Goal: Task Accomplishment & Management: Manage account settings

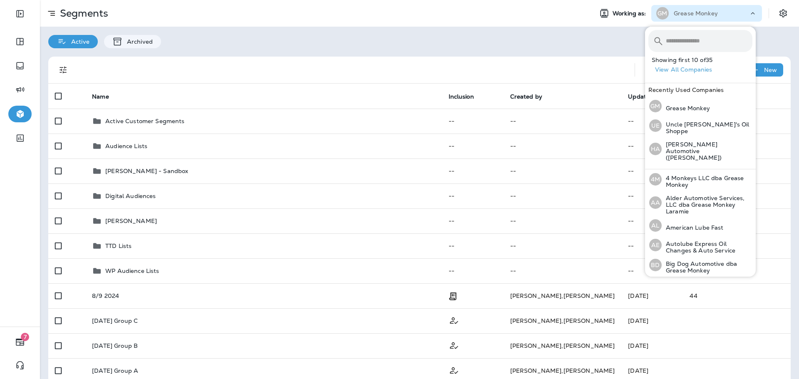
click at [631, 33] on div "Active Archived" at bounding box center [419, 38] width 759 height 22
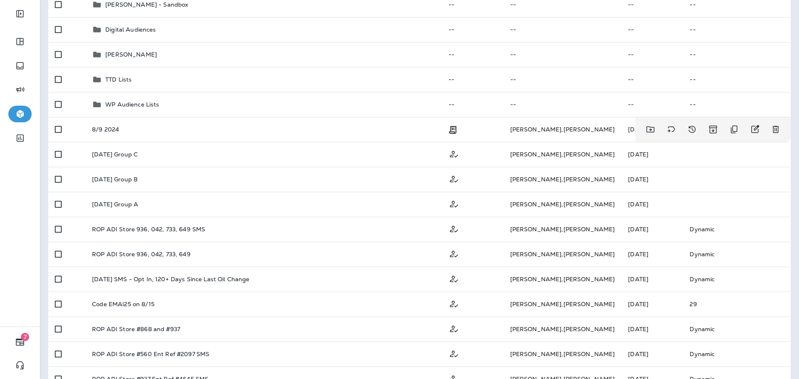
scroll to position [42, 0]
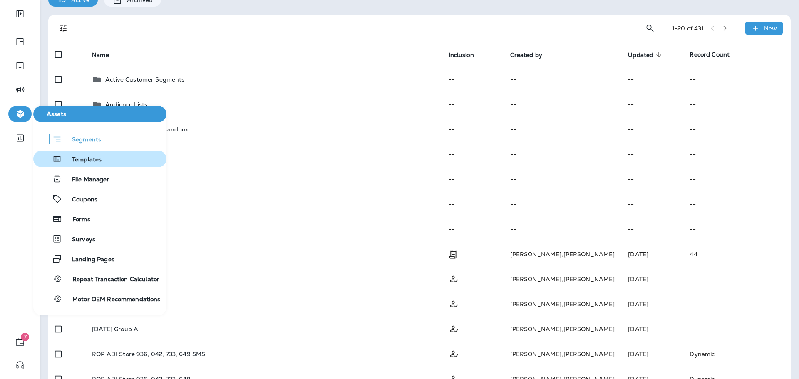
click at [79, 157] on span "Templates" at bounding box center [82, 160] width 40 height 8
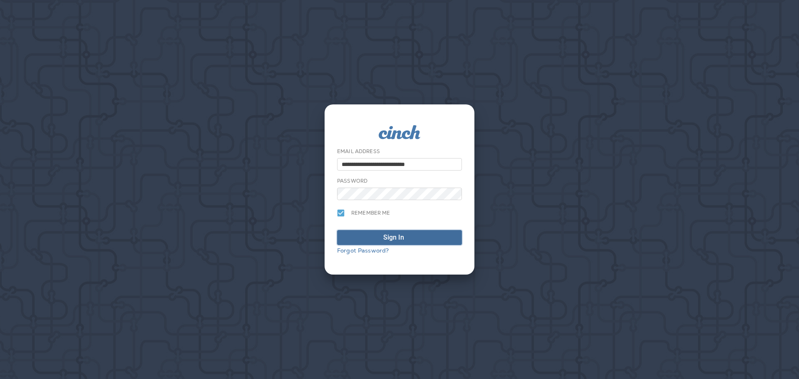
click at [412, 240] on div "submit" at bounding box center [411, 238] width 8 height 10
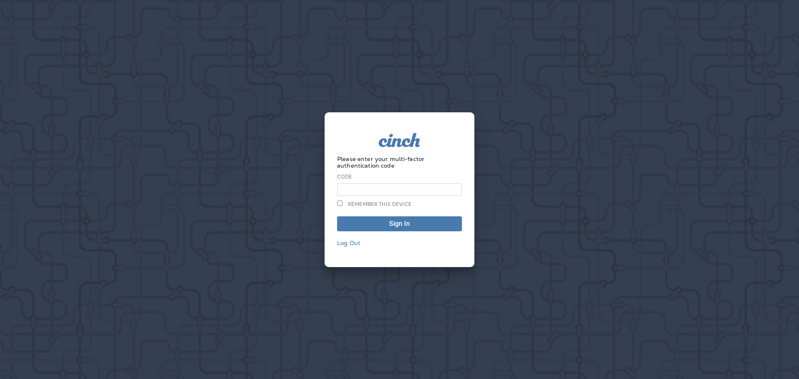
click at [408, 189] on input at bounding box center [399, 190] width 125 height 12
type input "******"
click at [384, 226] on span "Sign In" at bounding box center [400, 224] width 116 height 7
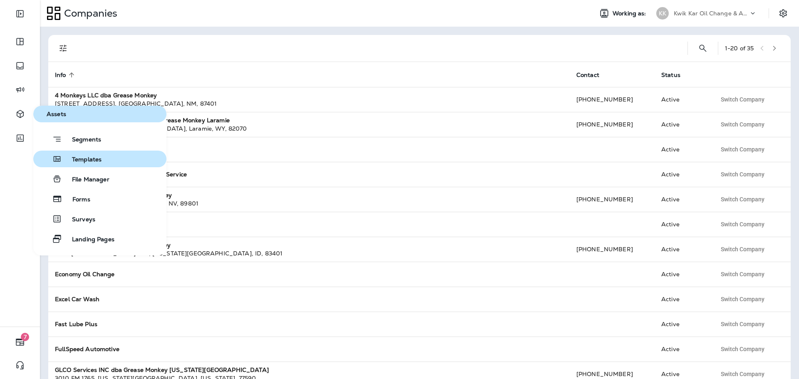
click at [82, 160] on span "Templates" at bounding box center [82, 160] width 40 height 8
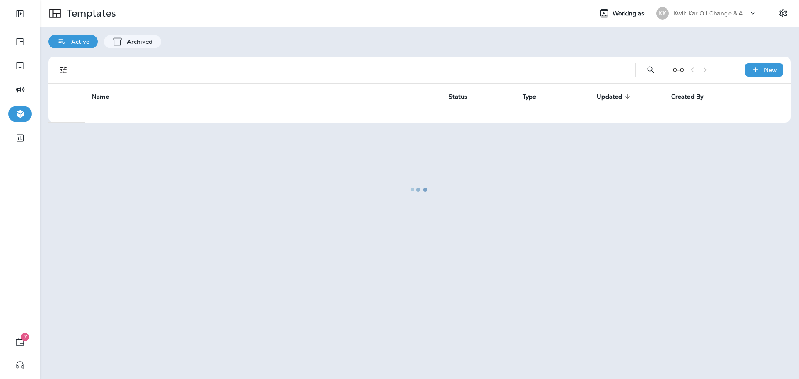
click at [703, 7] on div at bounding box center [419, 189] width 757 height 377
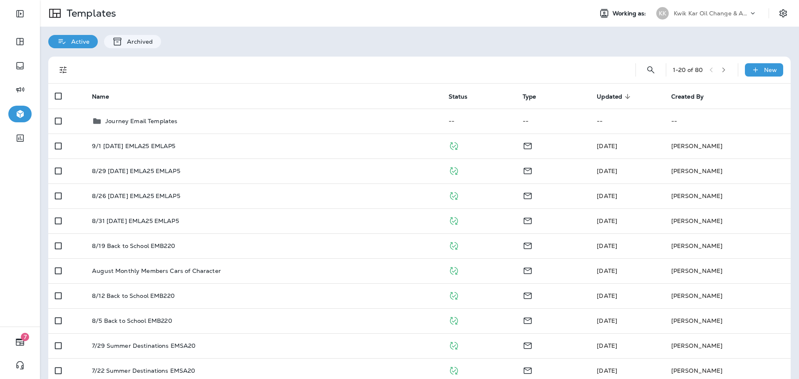
click at [716, 16] on p "Kwik Kar Oil Change & Auto Care" at bounding box center [711, 13] width 75 height 7
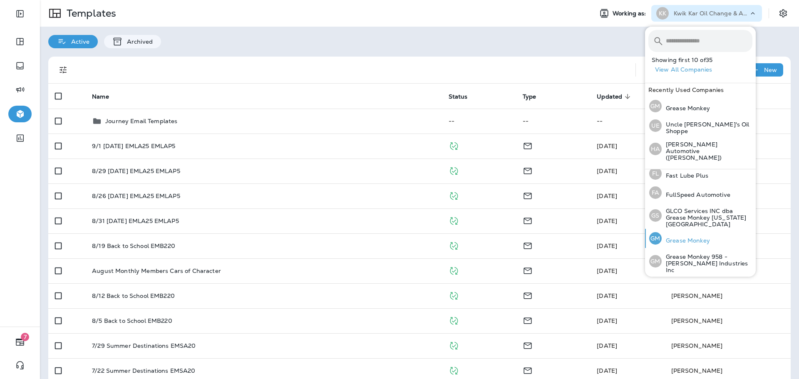
scroll to position [208, 0]
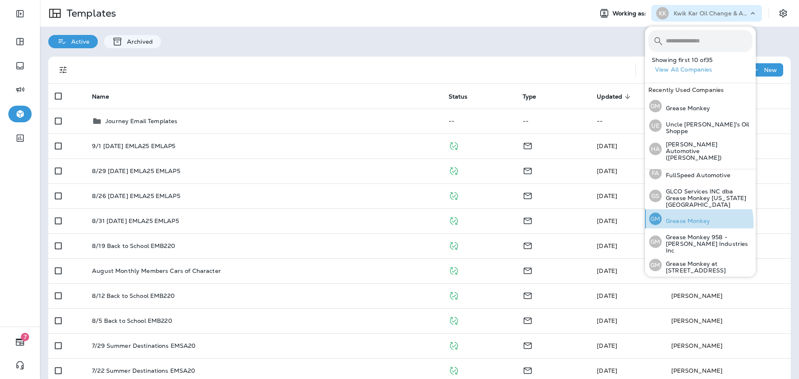
click at [696, 218] on p "Grease Monkey" at bounding box center [686, 221] width 48 height 7
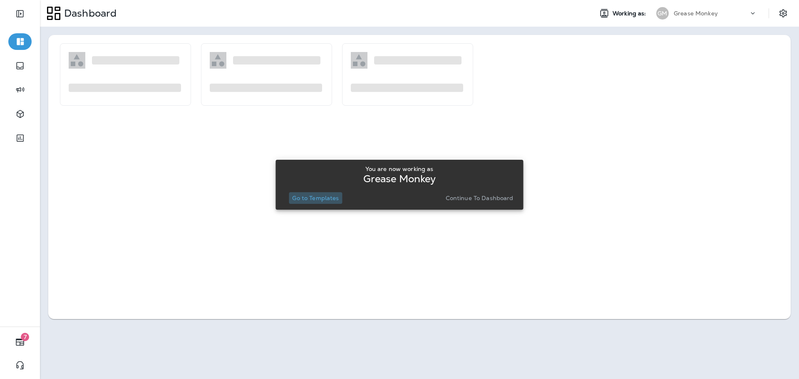
click at [318, 196] on p "Go to Templates" at bounding box center [315, 198] width 47 height 7
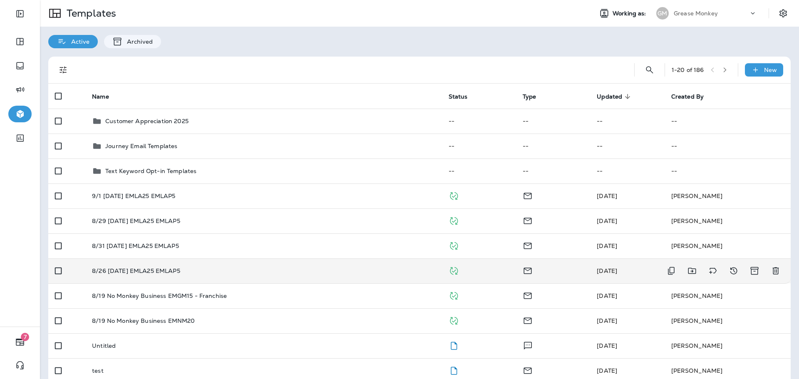
click at [208, 269] on div "8/26 [DATE] EMLA25 EMLAP5" at bounding box center [263, 271] width 343 height 7
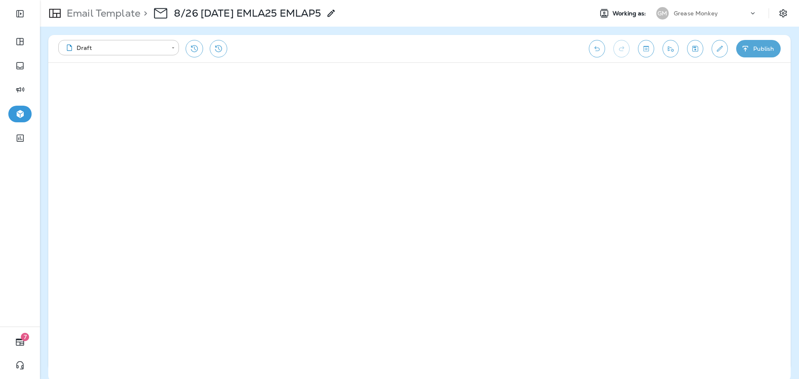
click at [646, 48] on icon "Toggle preview" at bounding box center [646, 49] width 9 height 8
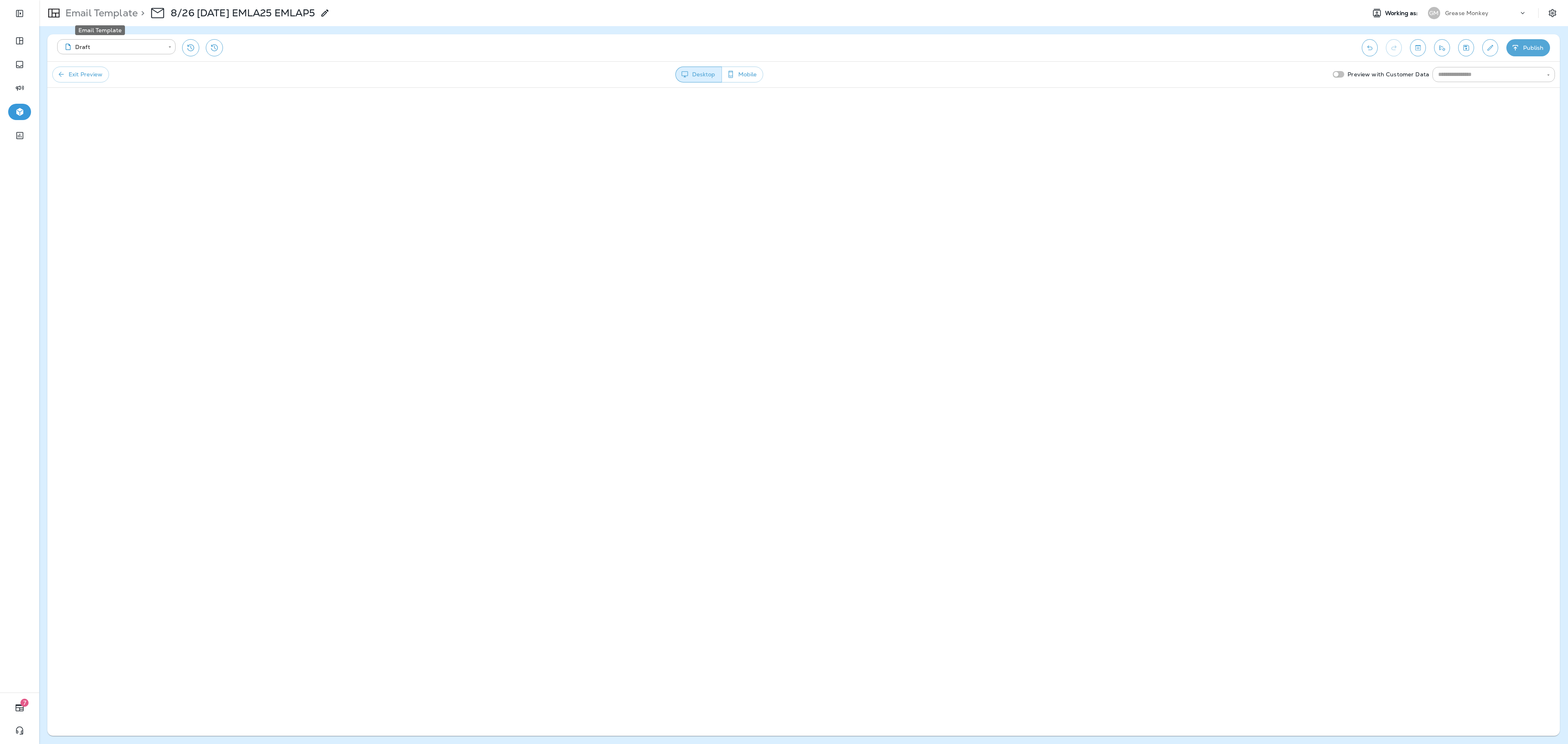
click at [82, 14] on p "Email Template" at bounding box center [99, 13] width 76 height 12
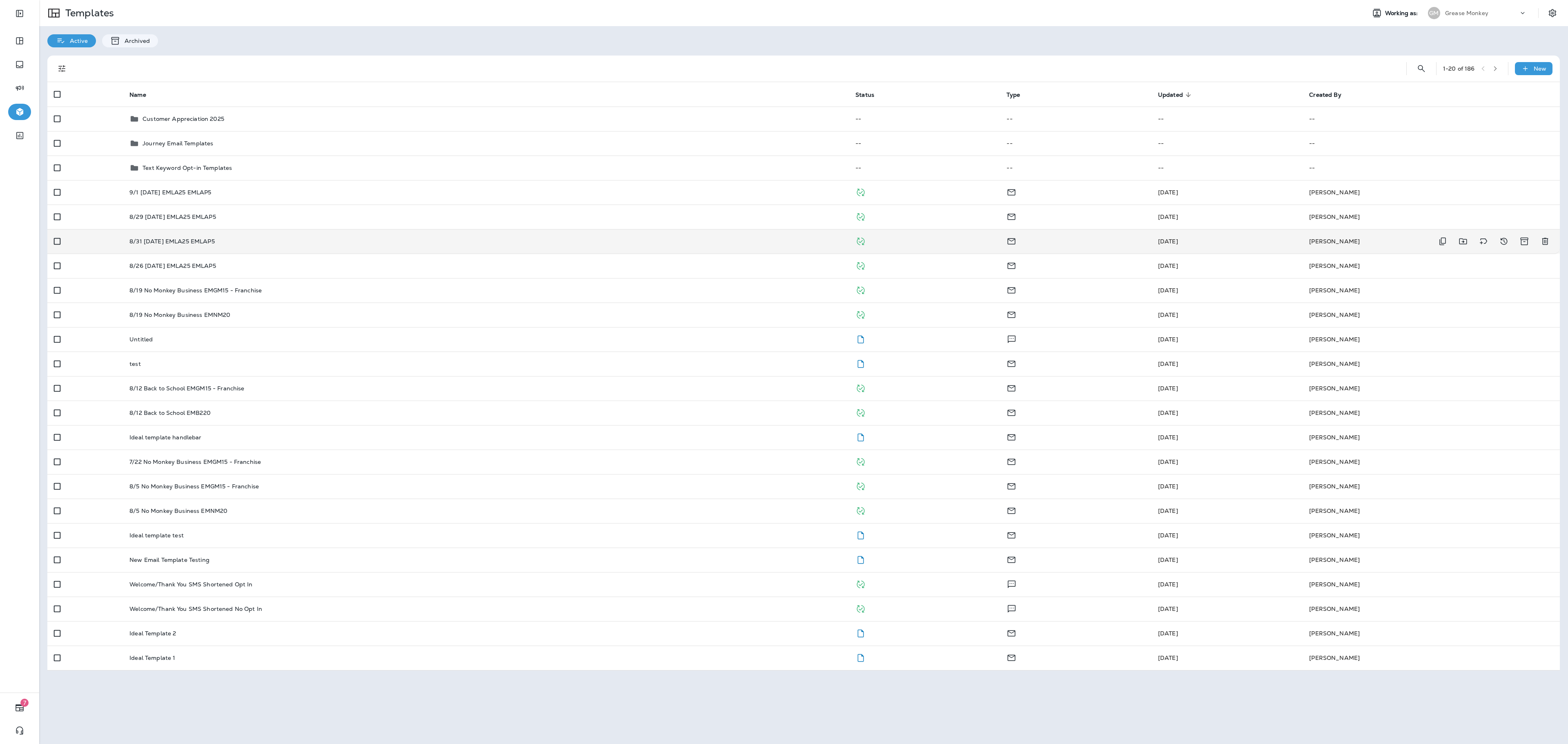
click at [217, 245] on td "8/31 [DATE] EMLA25 EMLAP5" at bounding box center [486, 240] width 726 height 25
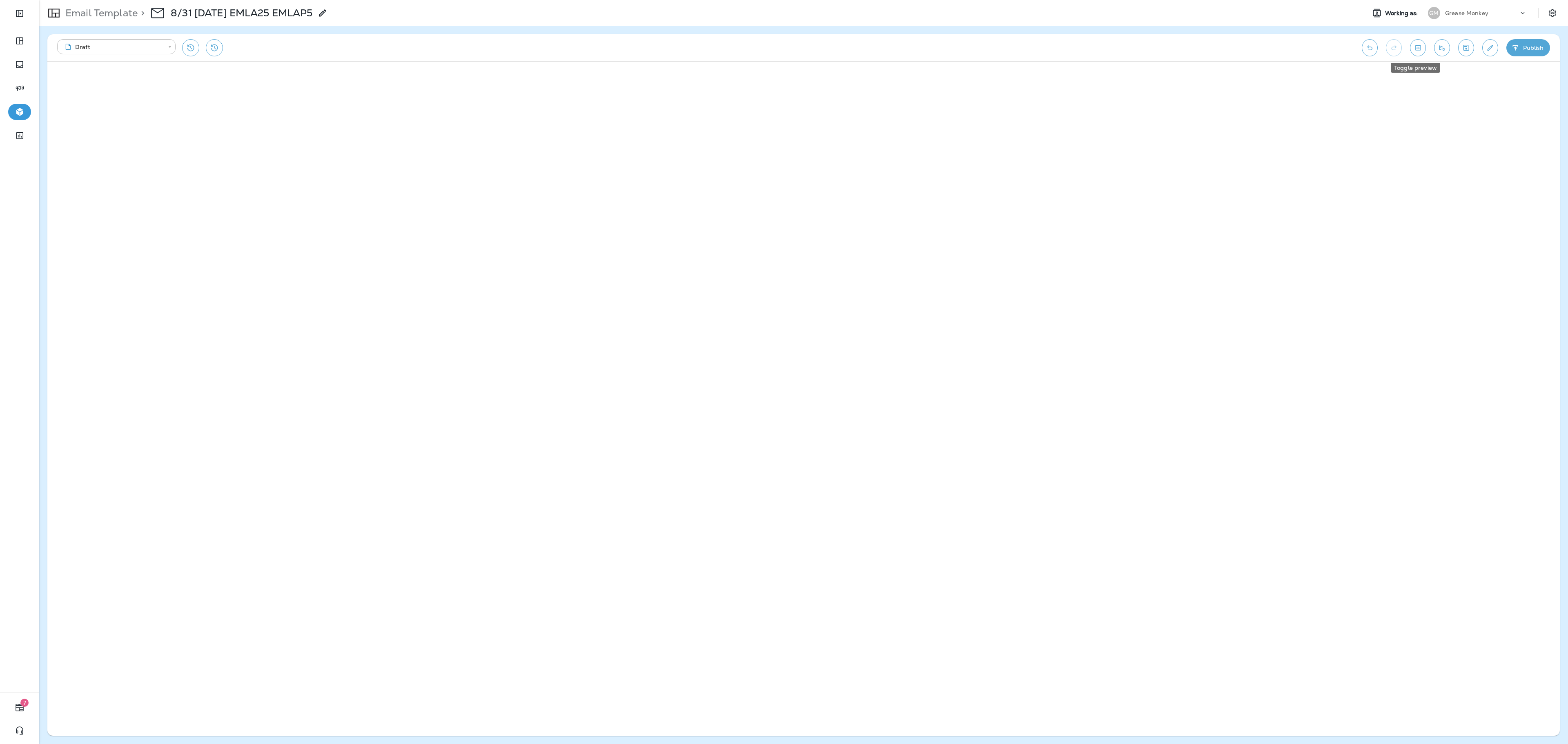
click at [784, 46] on icon "Toggle preview" at bounding box center [1418, 48] width 9 height 8
click at [100, 13] on p "Email Template" at bounding box center [99, 13] width 76 height 12
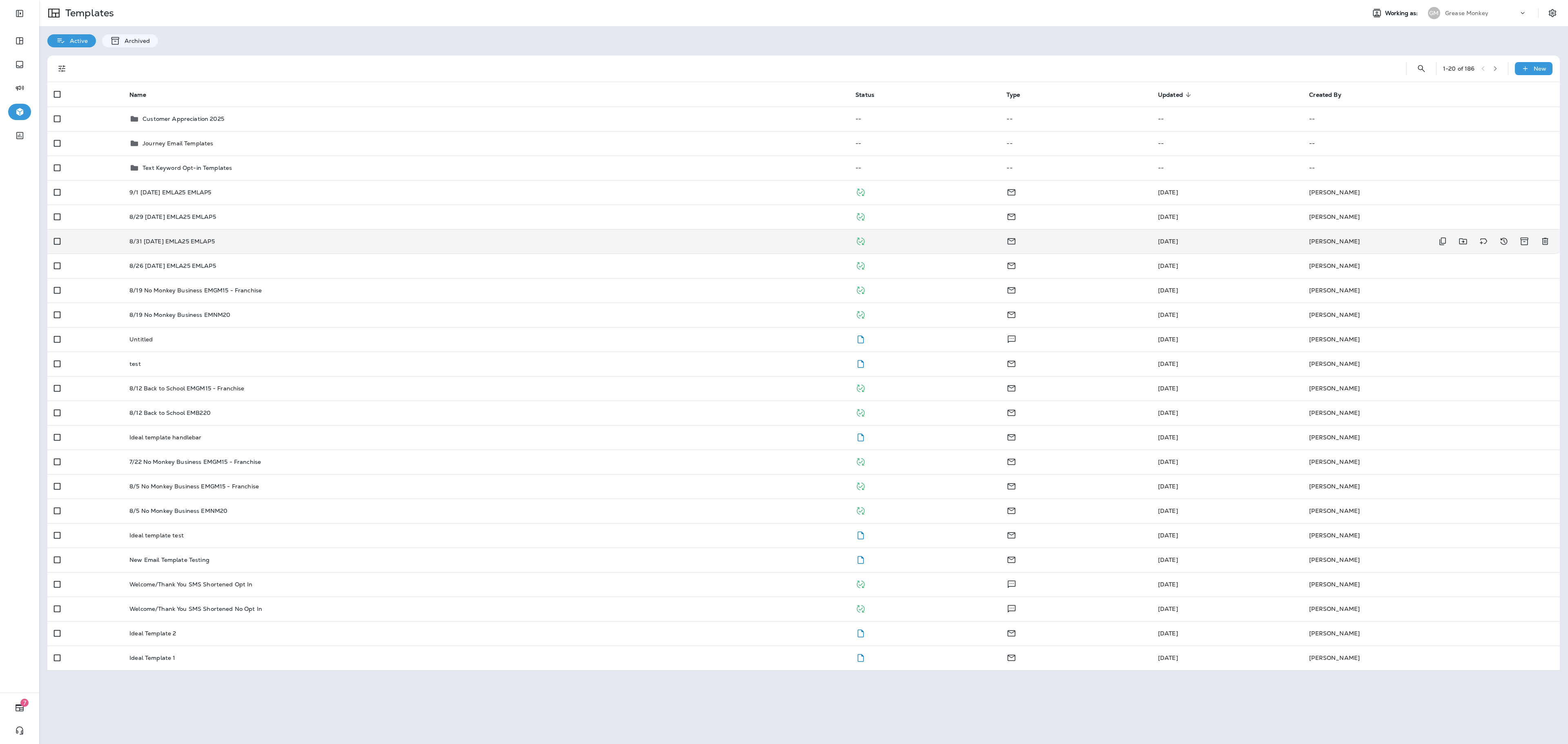
click at [231, 238] on td "8/31 [DATE] EMLA25 EMLAP5" at bounding box center [486, 240] width 726 height 25
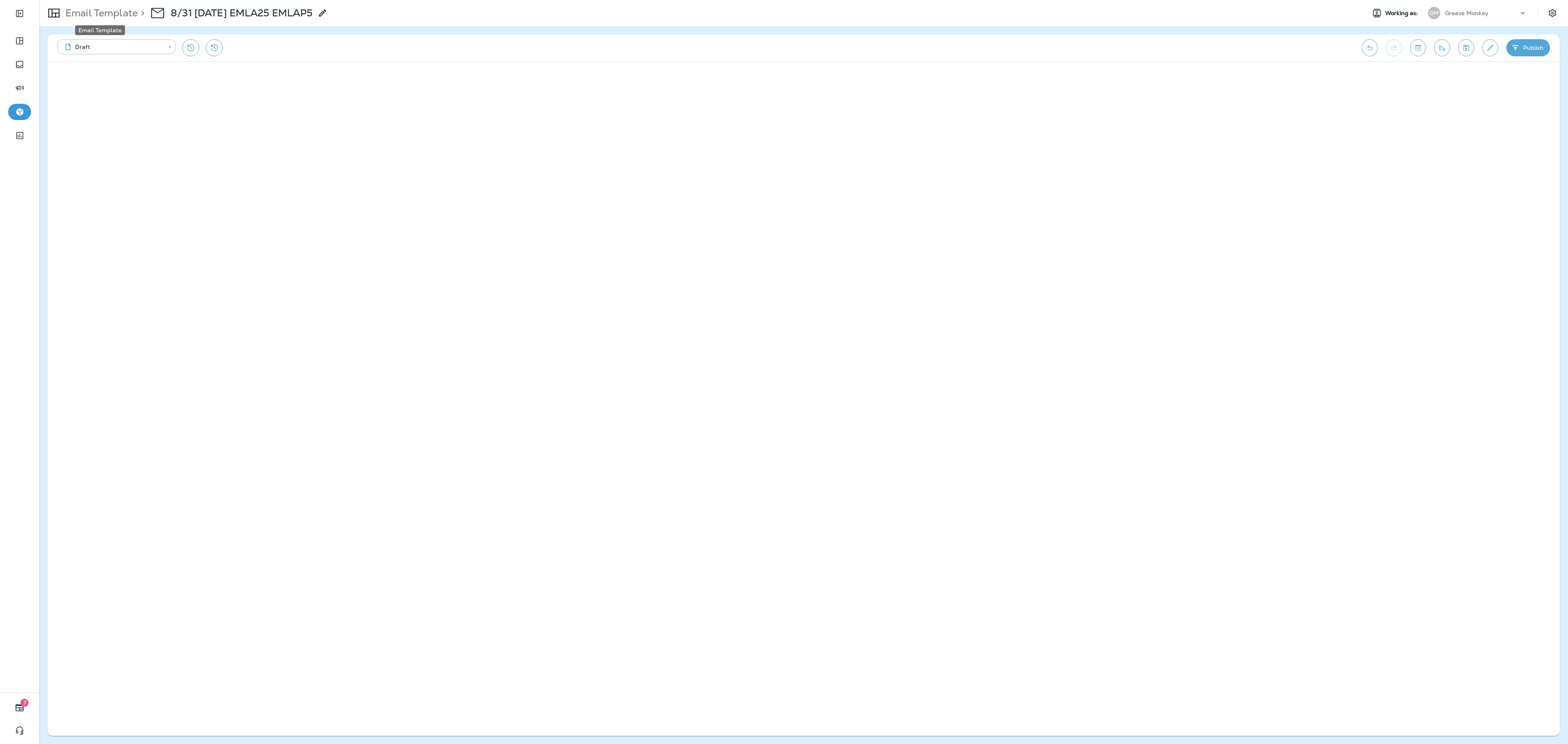
click at [95, 14] on p "Email Template" at bounding box center [99, 13] width 76 height 12
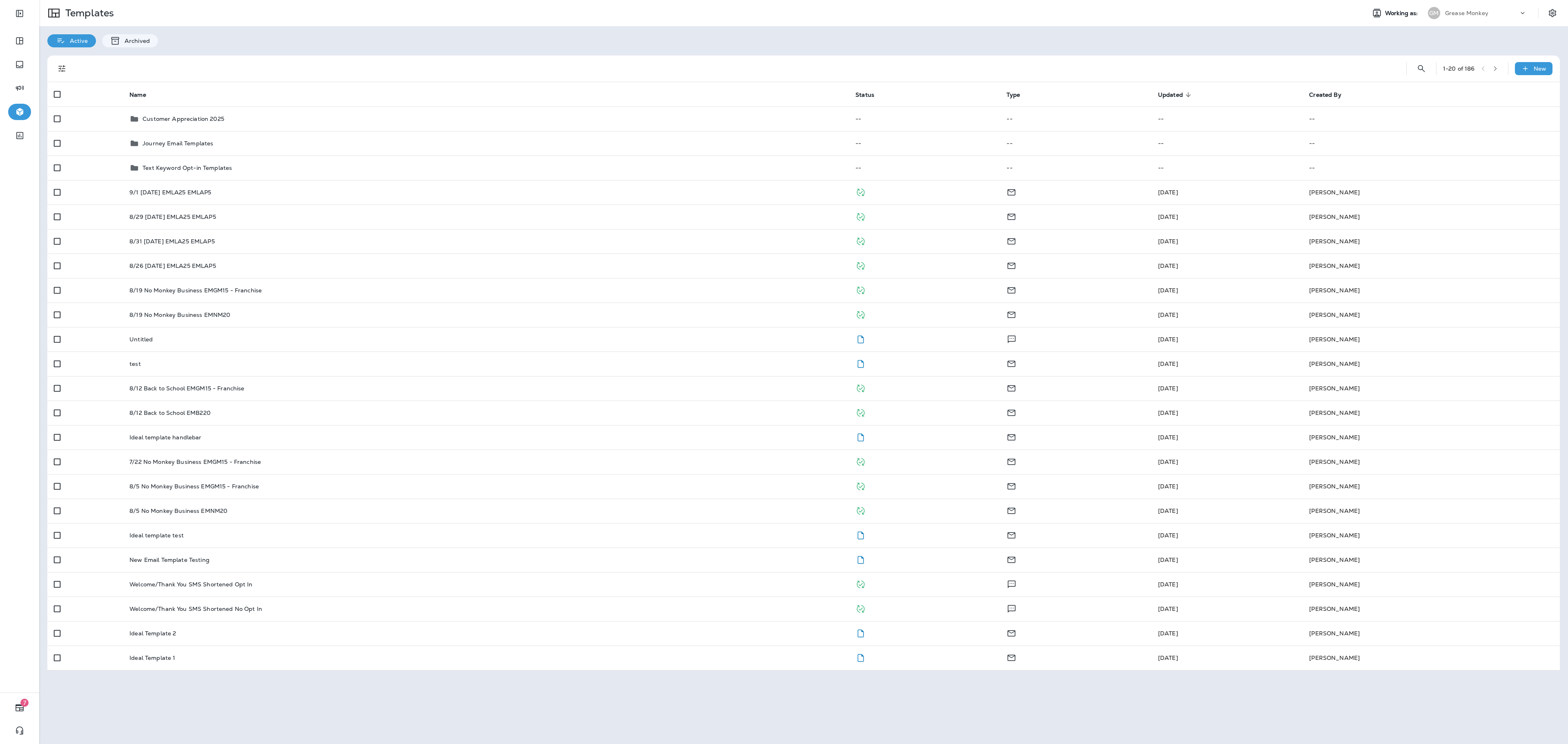
click at [784, 17] on div "Grease Monkey" at bounding box center [1482, 13] width 74 height 12
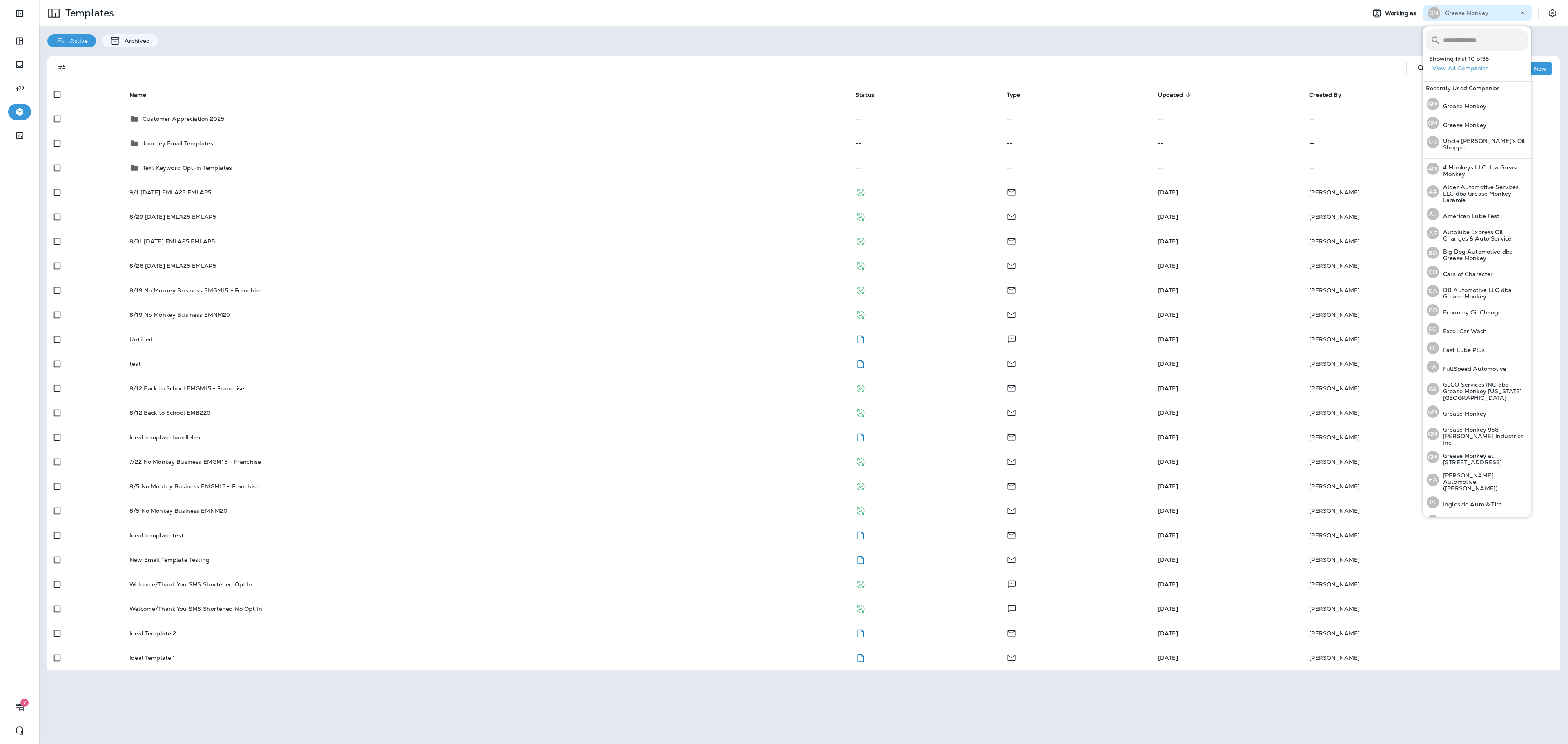
click at [784, 45] on input "text" at bounding box center [1486, 40] width 85 height 22
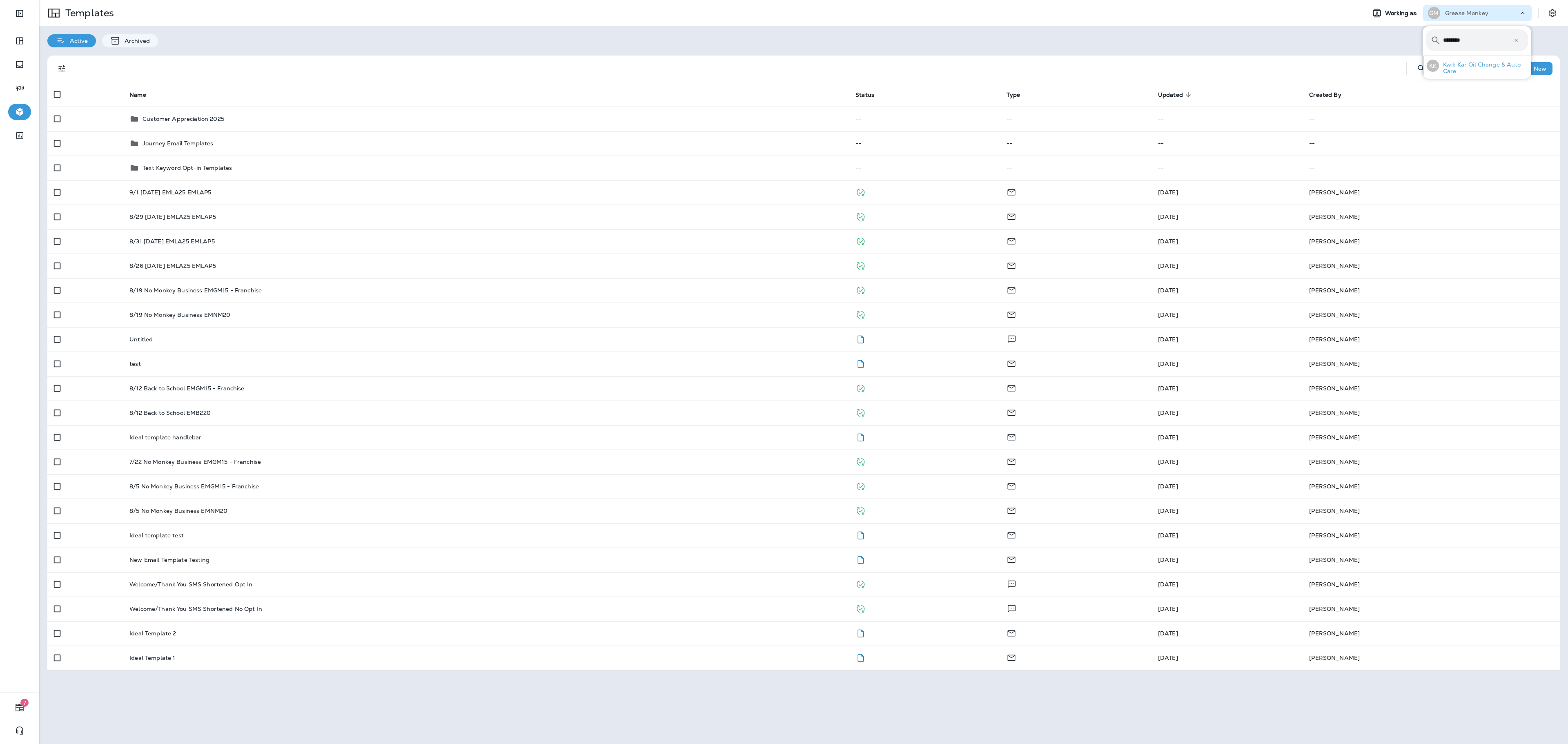
type input "********"
click at [784, 64] on p "Kwik Kar Oil Change & Auto Care" at bounding box center [1484, 67] width 89 height 13
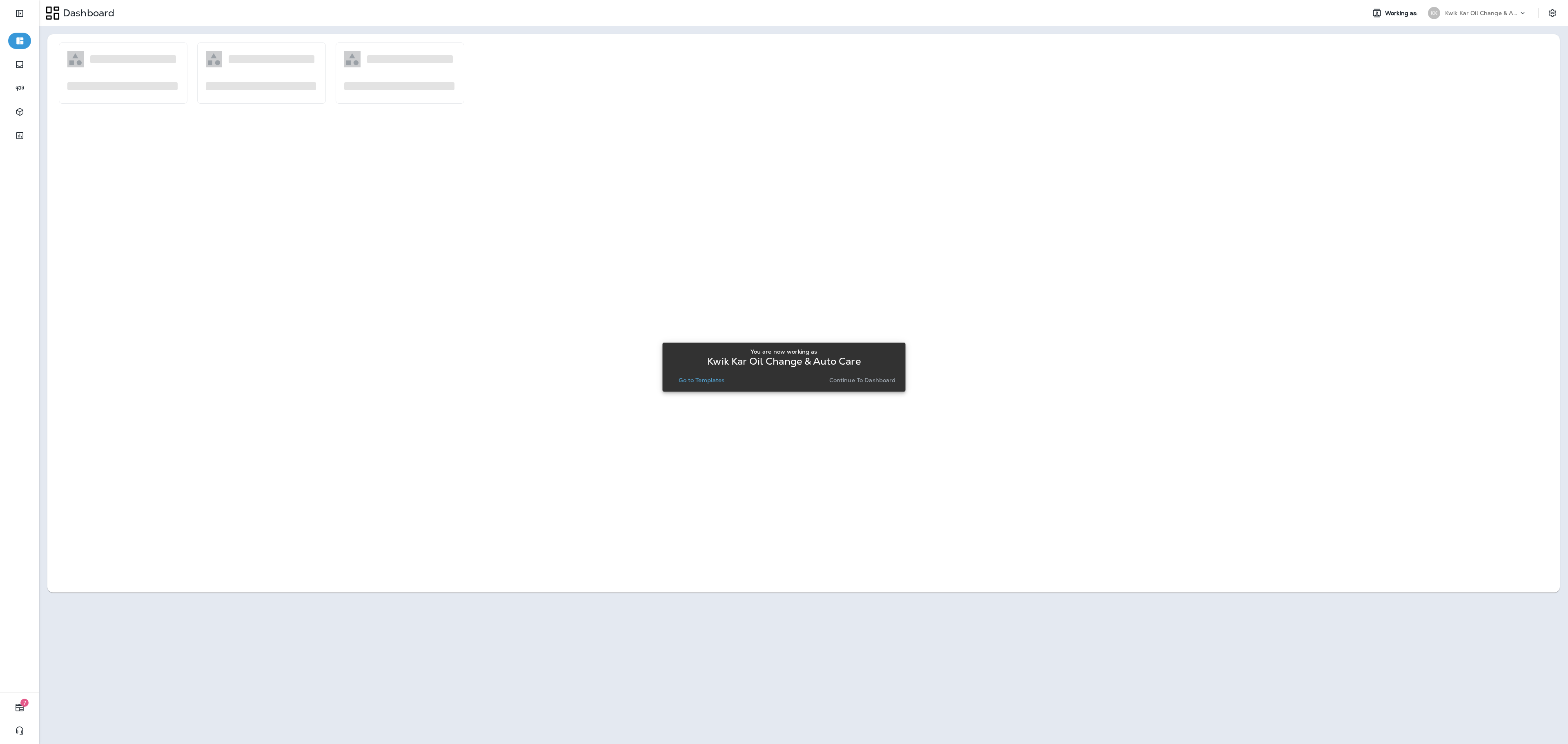
click at [712, 372] on p "Go to Templates" at bounding box center [702, 380] width 46 height 7
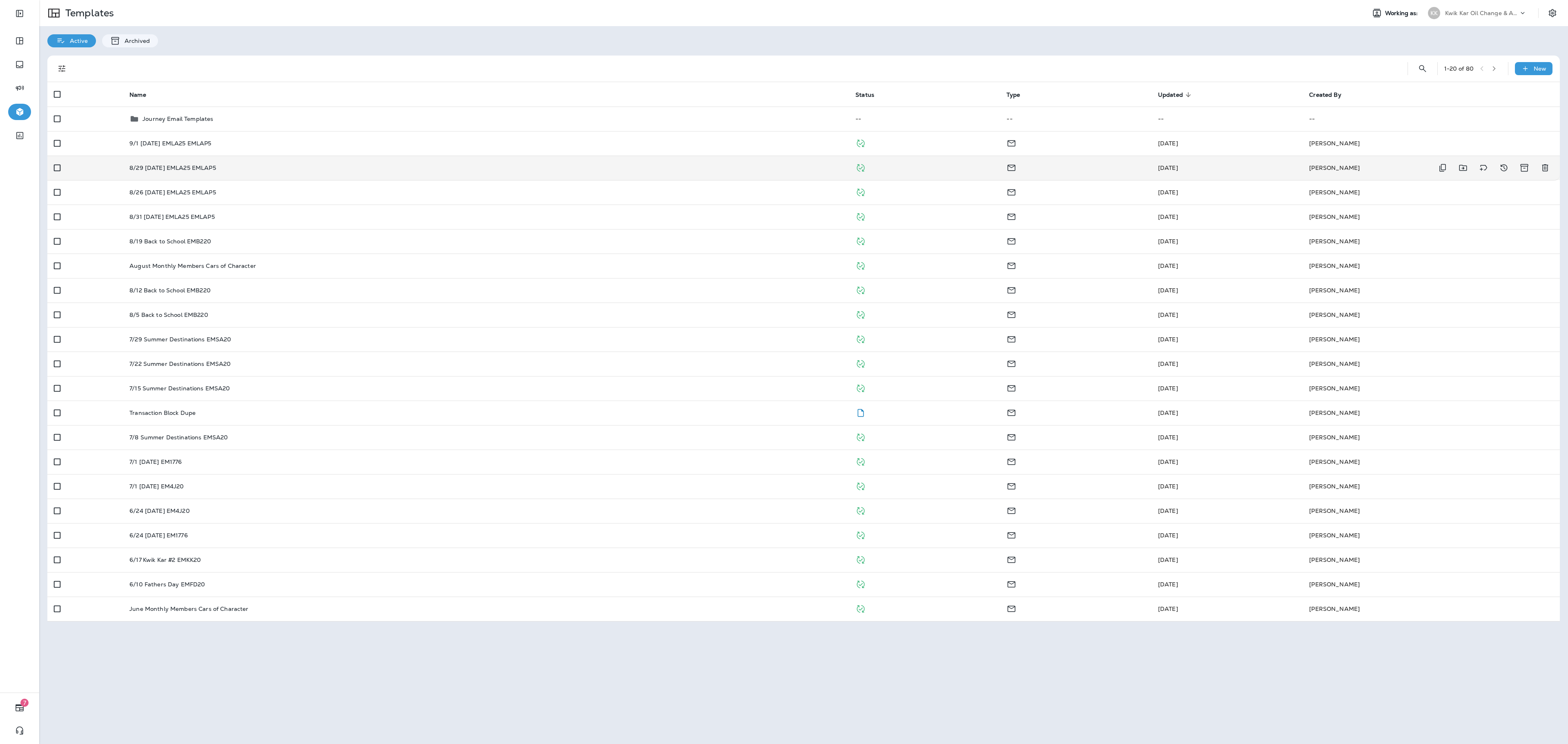
click at [199, 173] on td "8/29 [DATE] EMLA25 EMLAP5" at bounding box center [486, 168] width 726 height 25
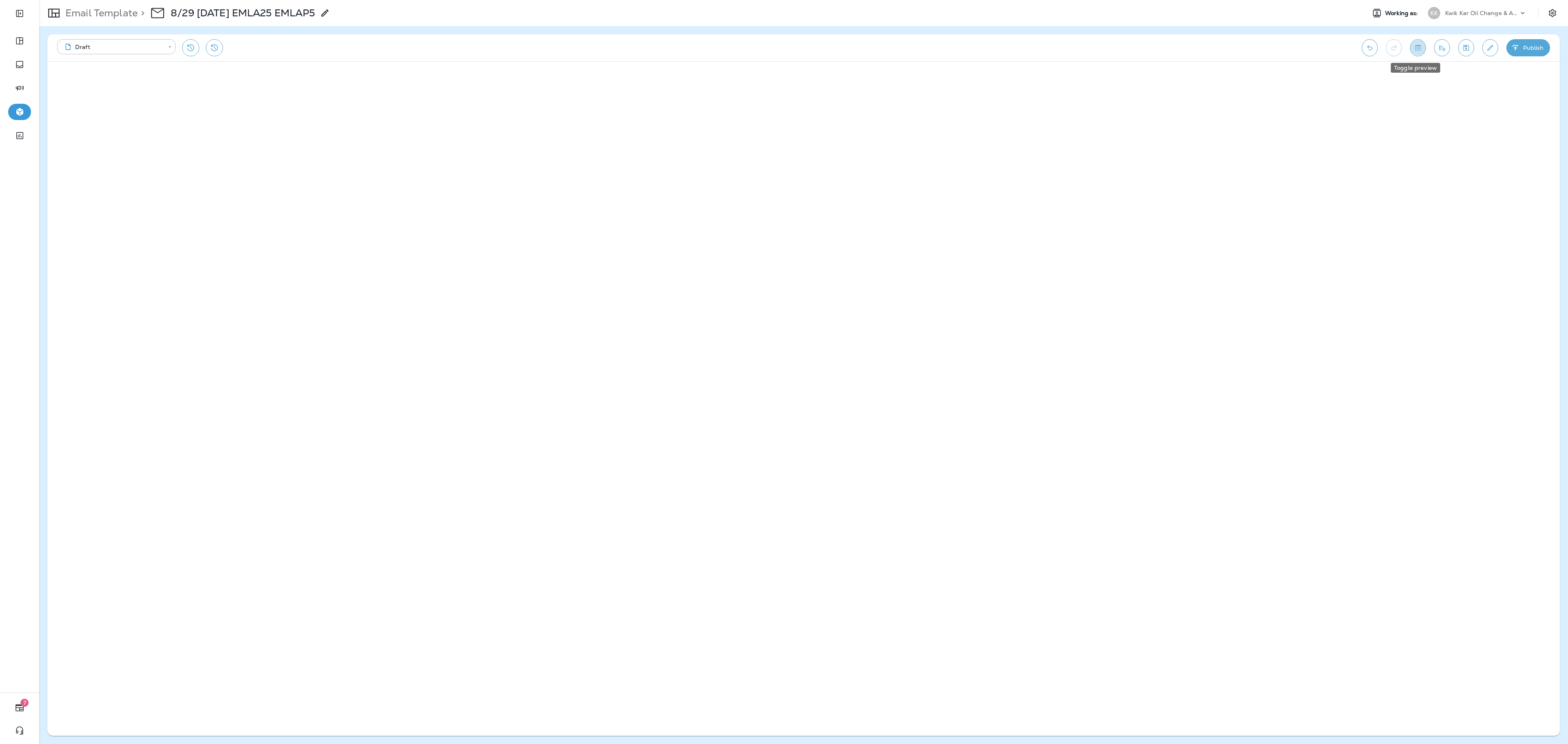
click at [784, 49] on icon "Toggle preview" at bounding box center [1418, 47] width 5 height 5
click at [784, 16] on p "Kwik Kar Oil Change & Auto Care" at bounding box center [1482, 13] width 74 height 7
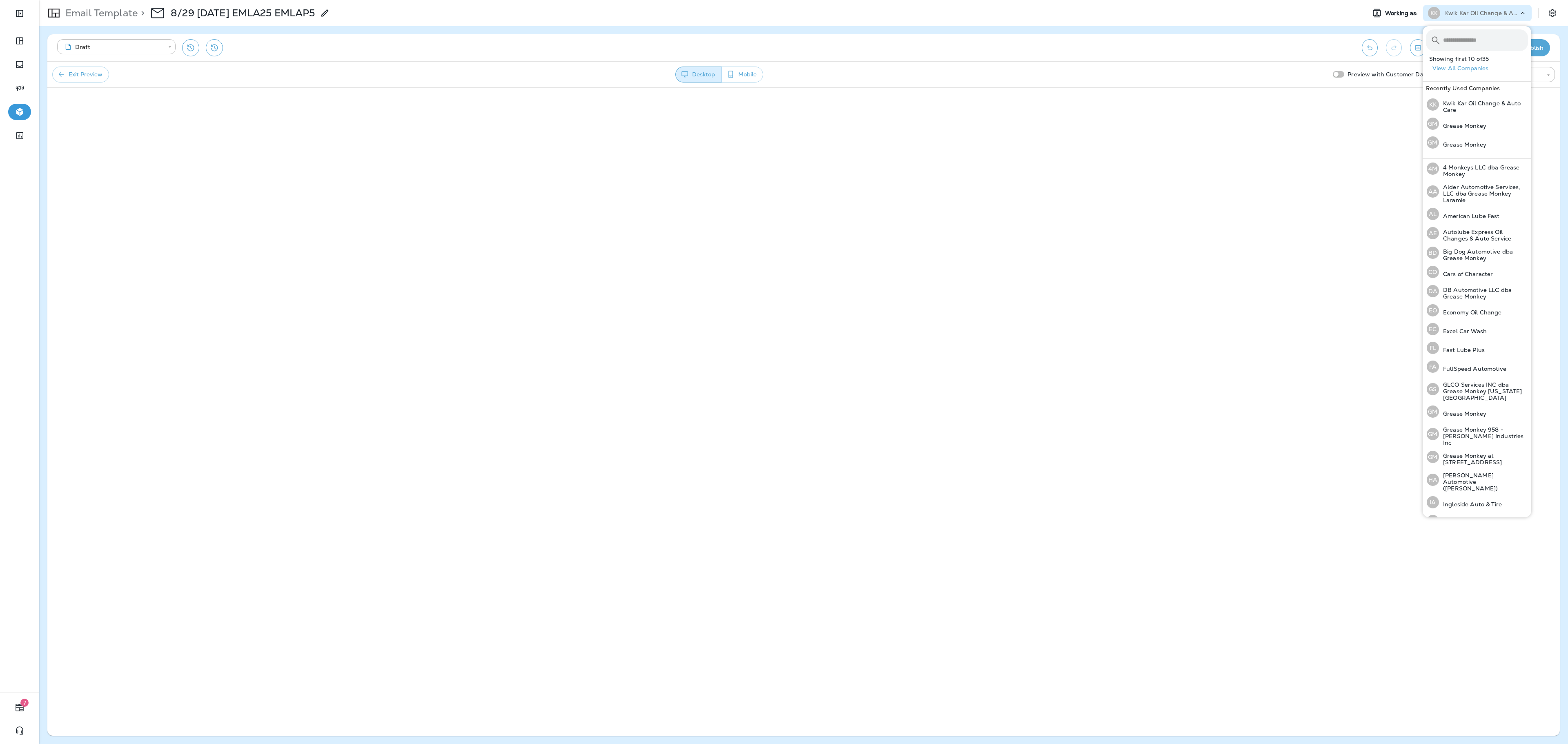
click at [784, 38] on input "text" at bounding box center [1486, 40] width 85 height 22
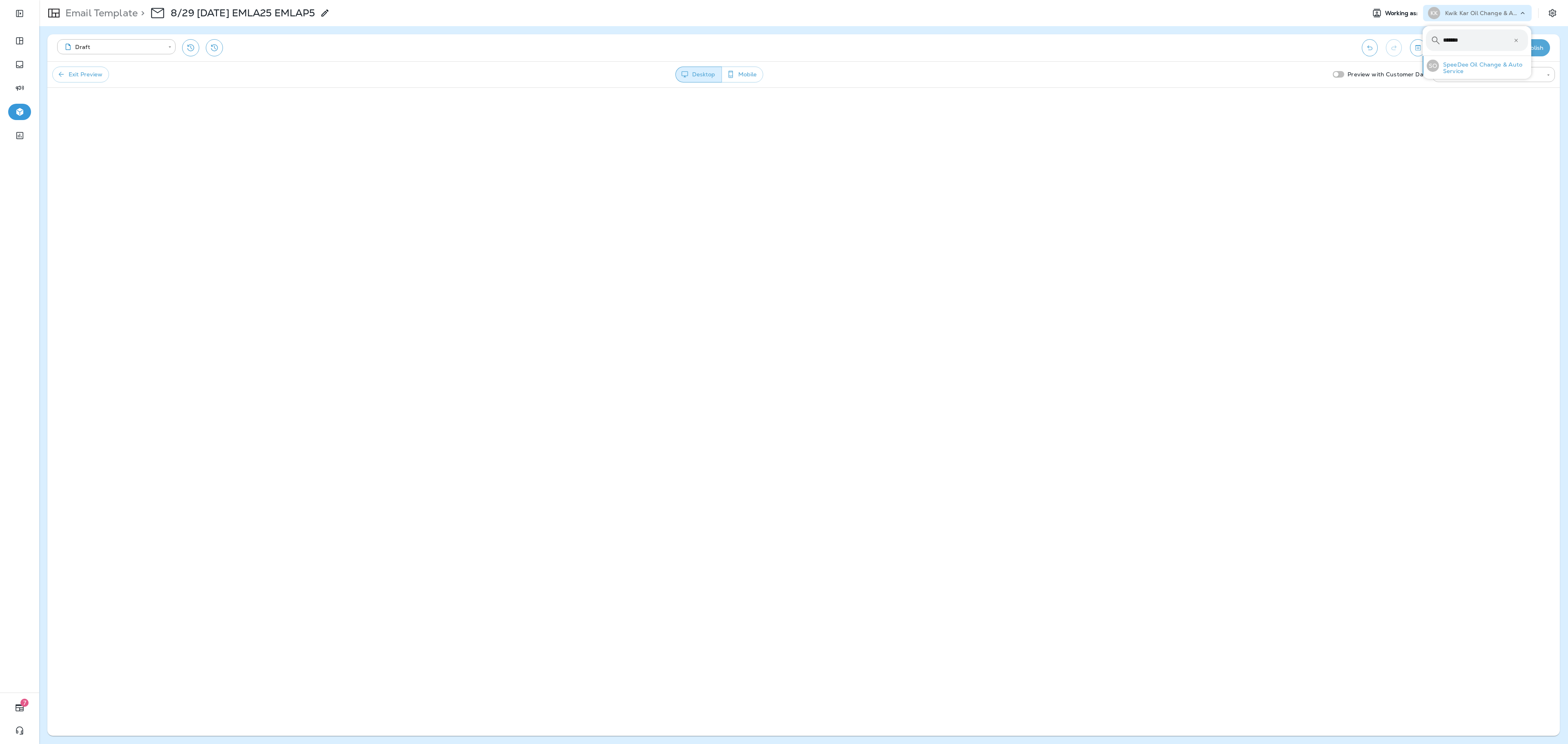
type input "*******"
click at [784, 73] on p "SpeeDee Oil Change & Auto Service" at bounding box center [1484, 67] width 89 height 13
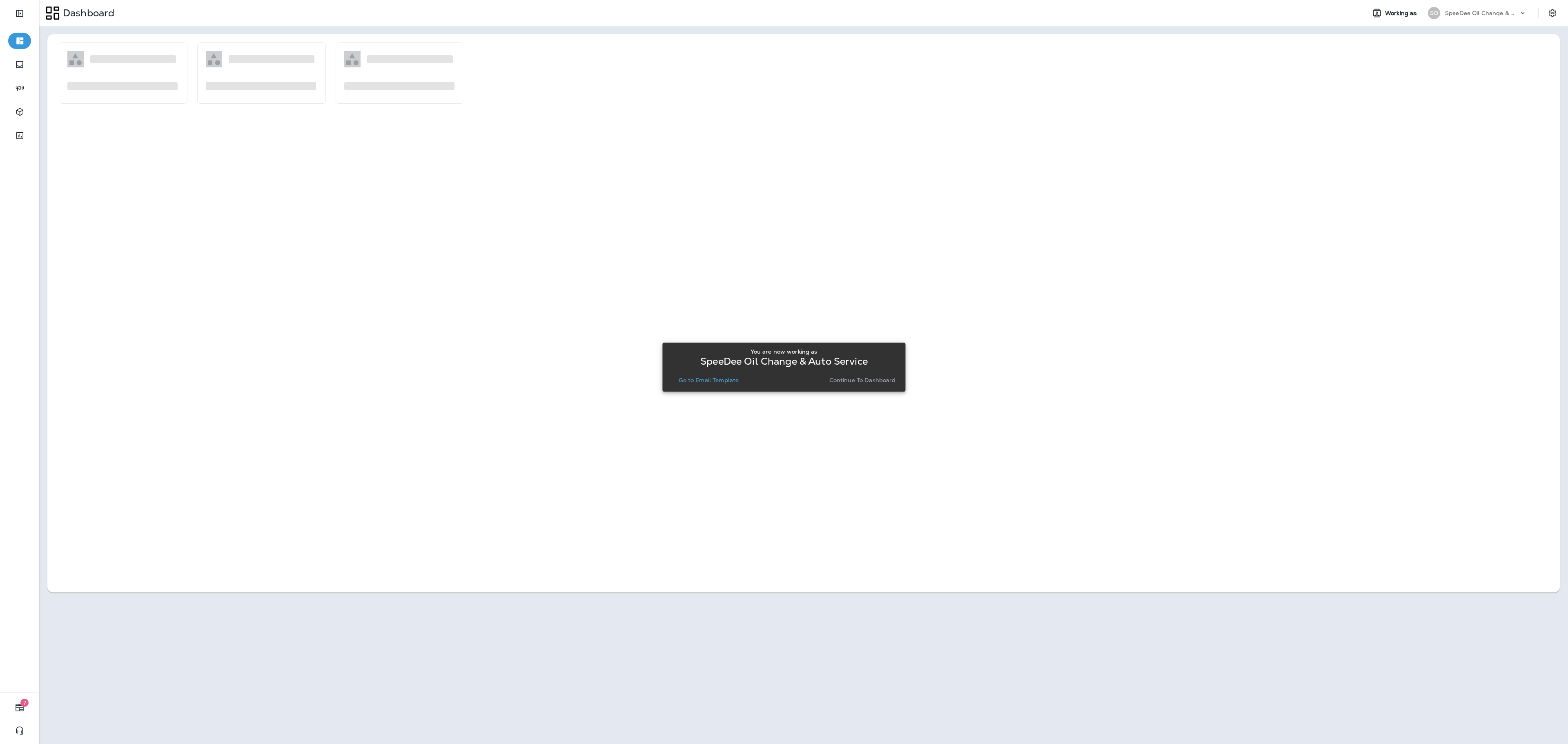
click at [695, 372] on div "You are now working as SpeeDee Oil Change & Auto Service Go to Email Template C…" at bounding box center [784, 367] width 230 height 44
click at [698, 372] on p "Go to Email Template" at bounding box center [708, 380] width 60 height 7
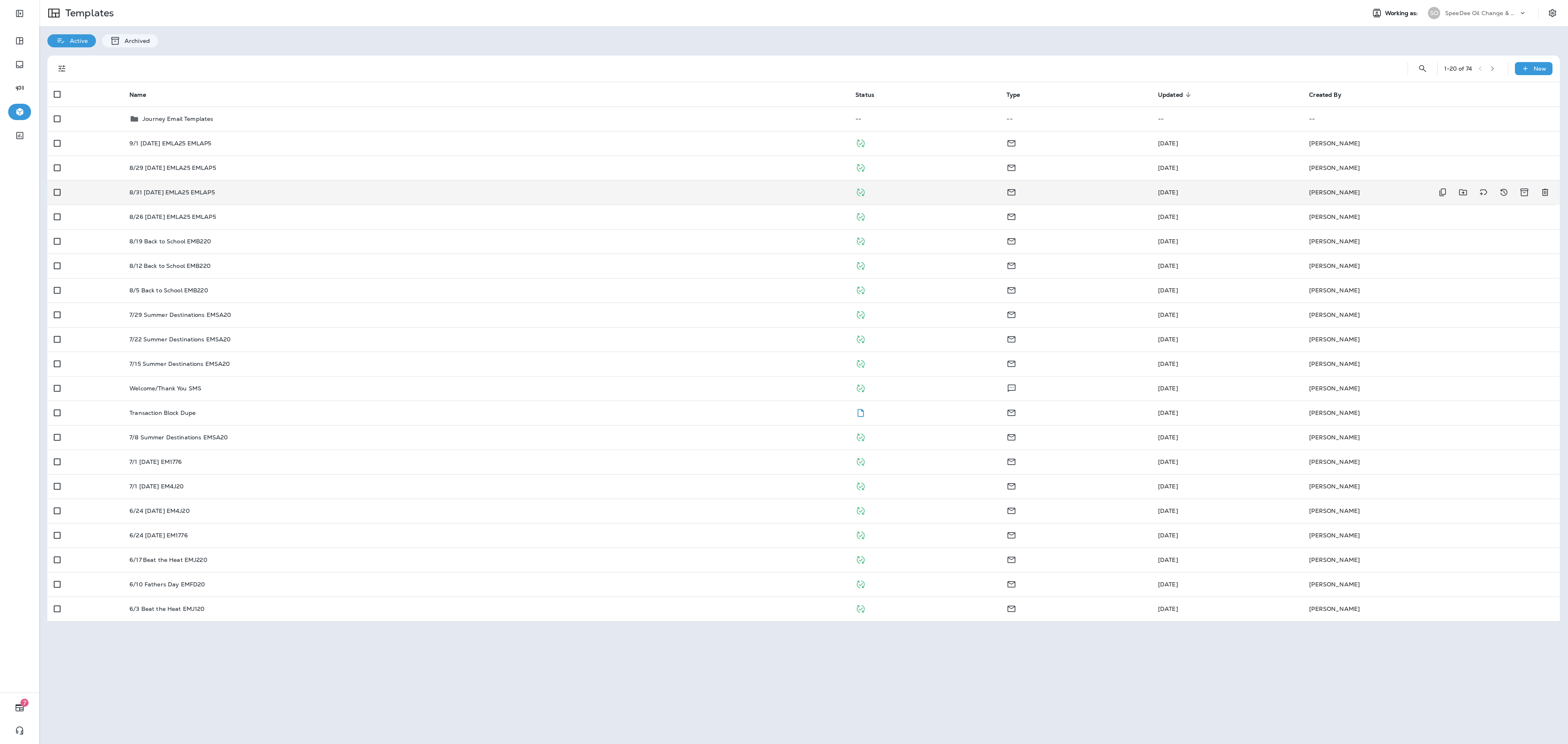
click at [204, 189] on p "8/31 [DATE] EMLA25 EMLAP5" at bounding box center [172, 192] width 85 height 7
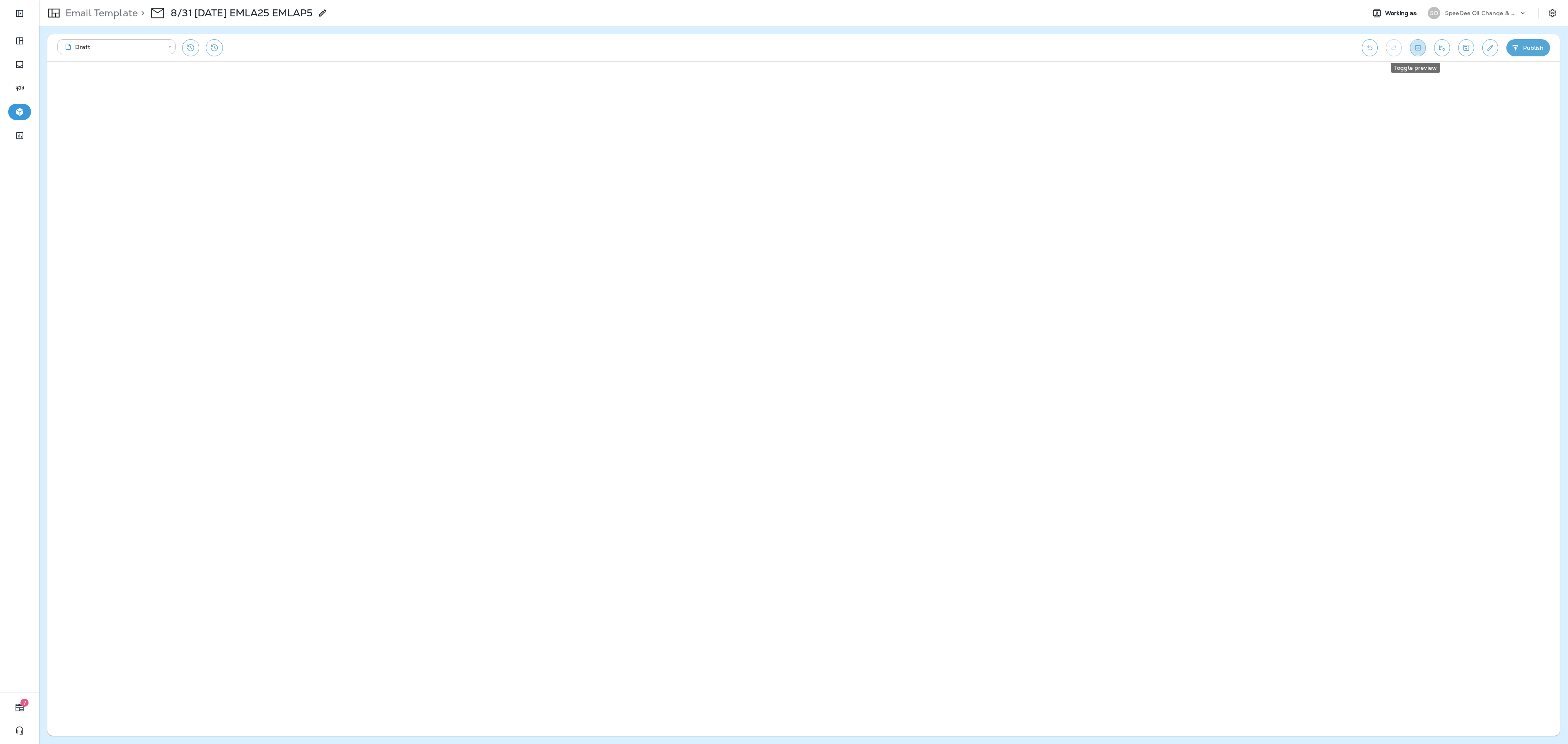
click at [784, 48] on button "Toggle preview" at bounding box center [1418, 47] width 16 height 17
click at [784, 16] on div "SpeeDee Oil Change & Auto Service" at bounding box center [1482, 13] width 74 height 12
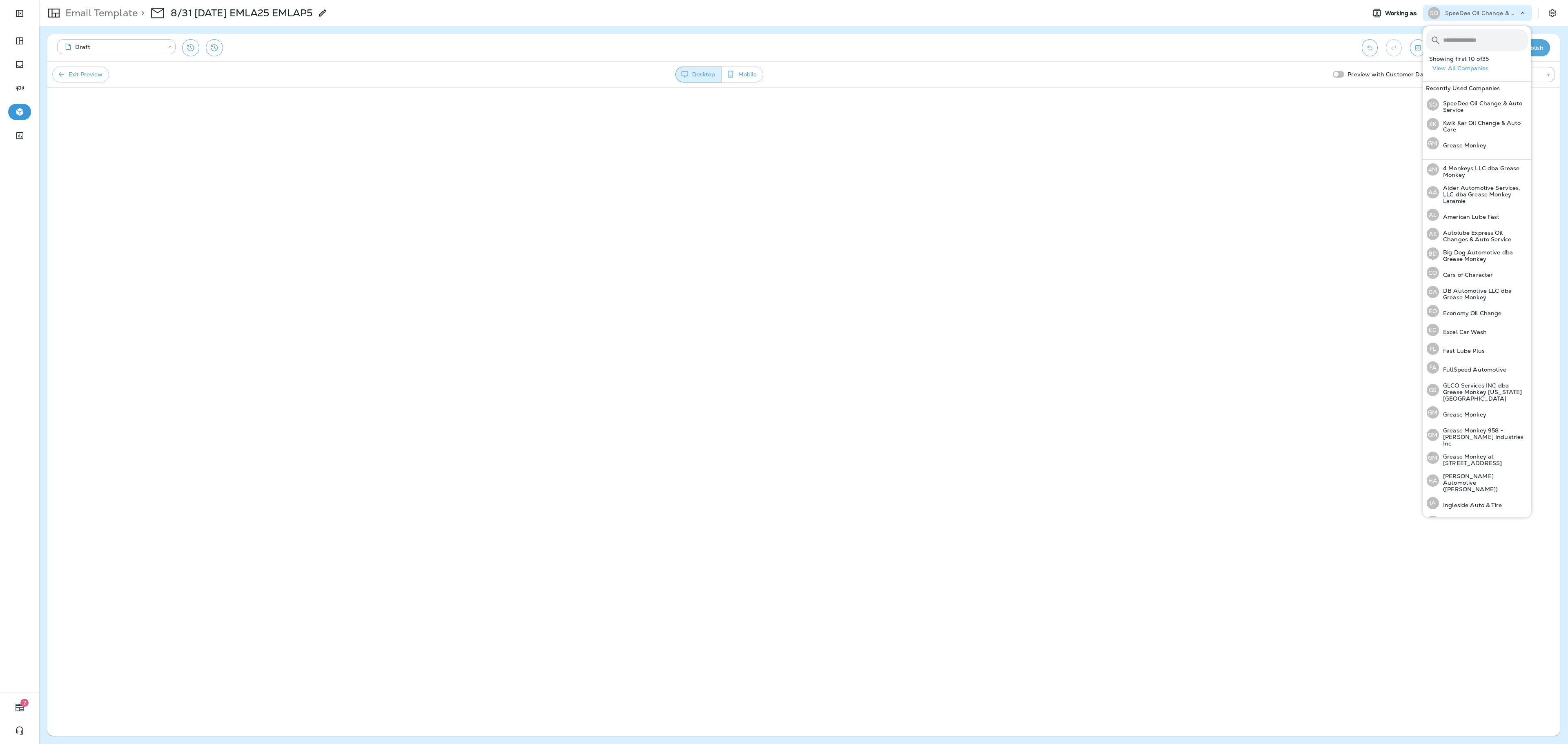
click at [784, 47] on input "text" at bounding box center [1486, 40] width 85 height 22
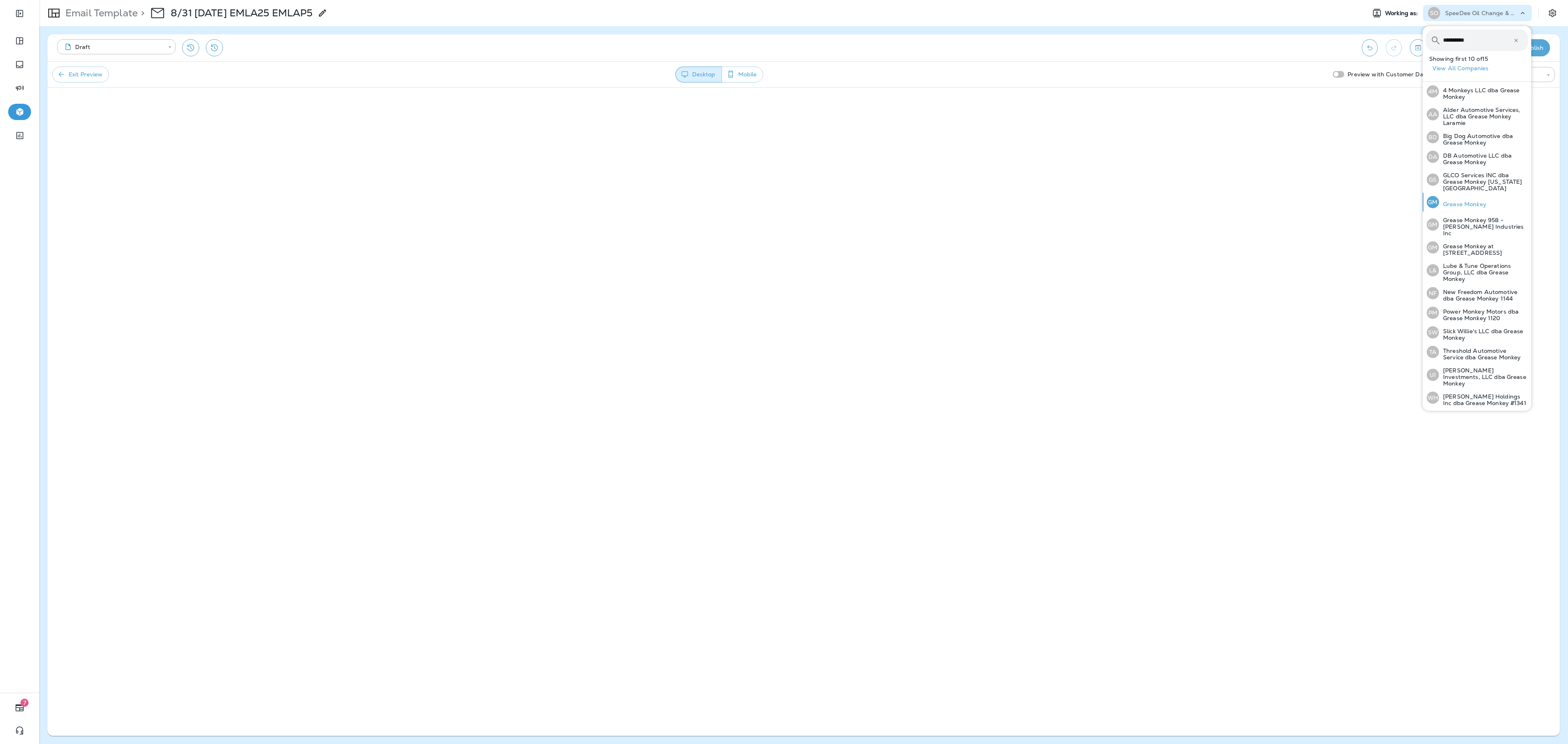
type input "**********"
click at [784, 201] on p "Grease Monkey" at bounding box center [1463, 204] width 47 height 7
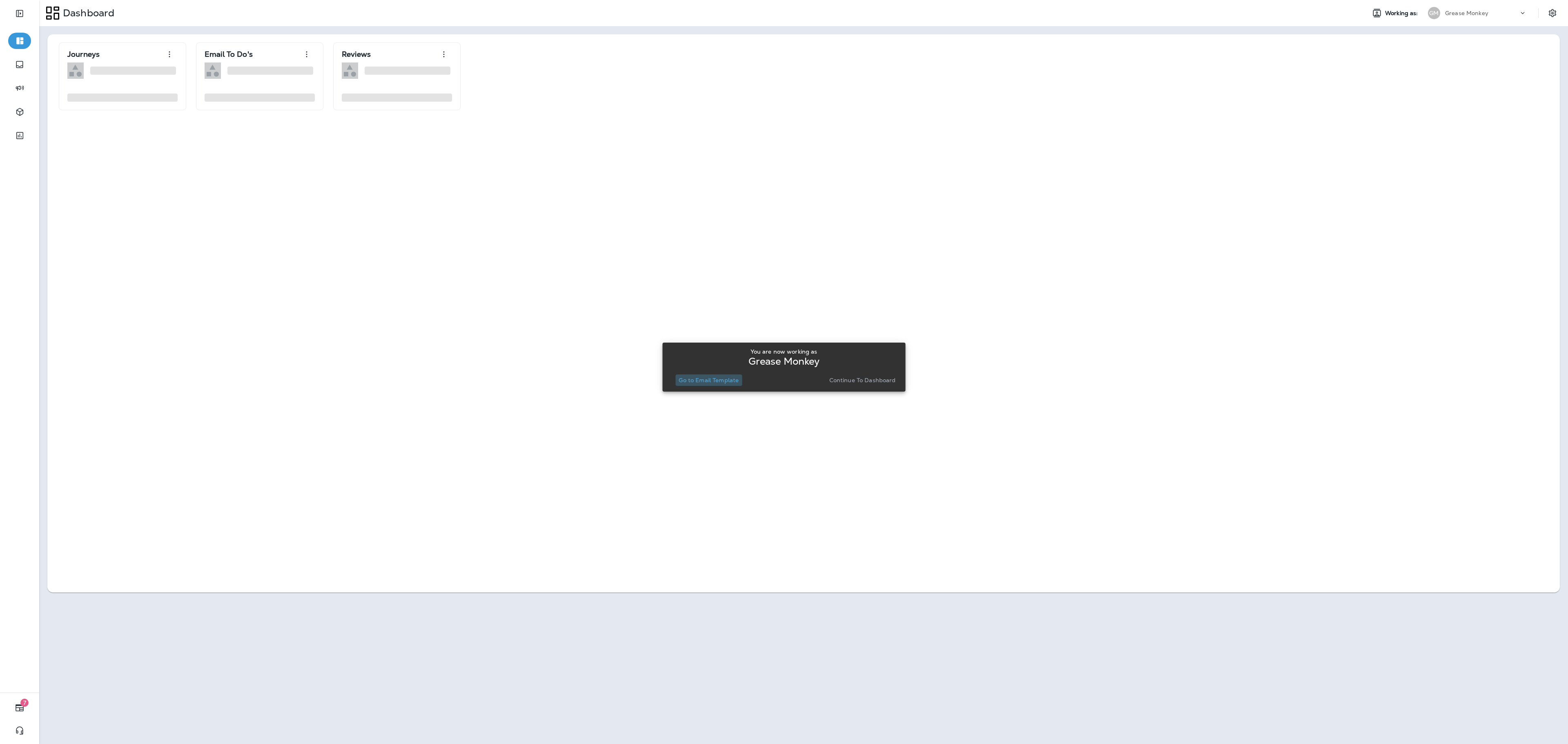
click at [707, 372] on button "Go to Email Template" at bounding box center [708, 381] width 67 height 12
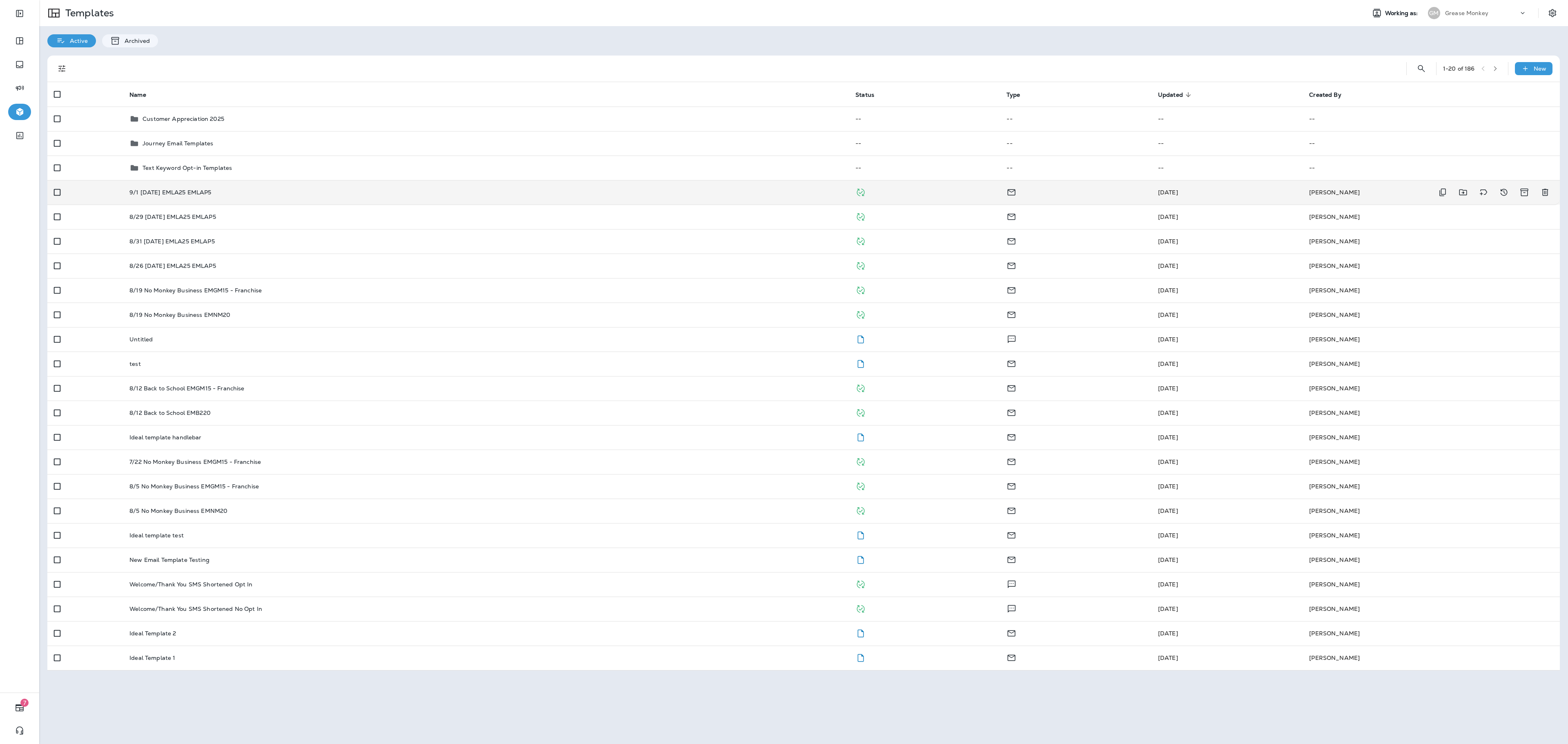
click at [244, 196] on td "9/1 [DATE] EMLA25 EMLAP5" at bounding box center [486, 192] width 726 height 25
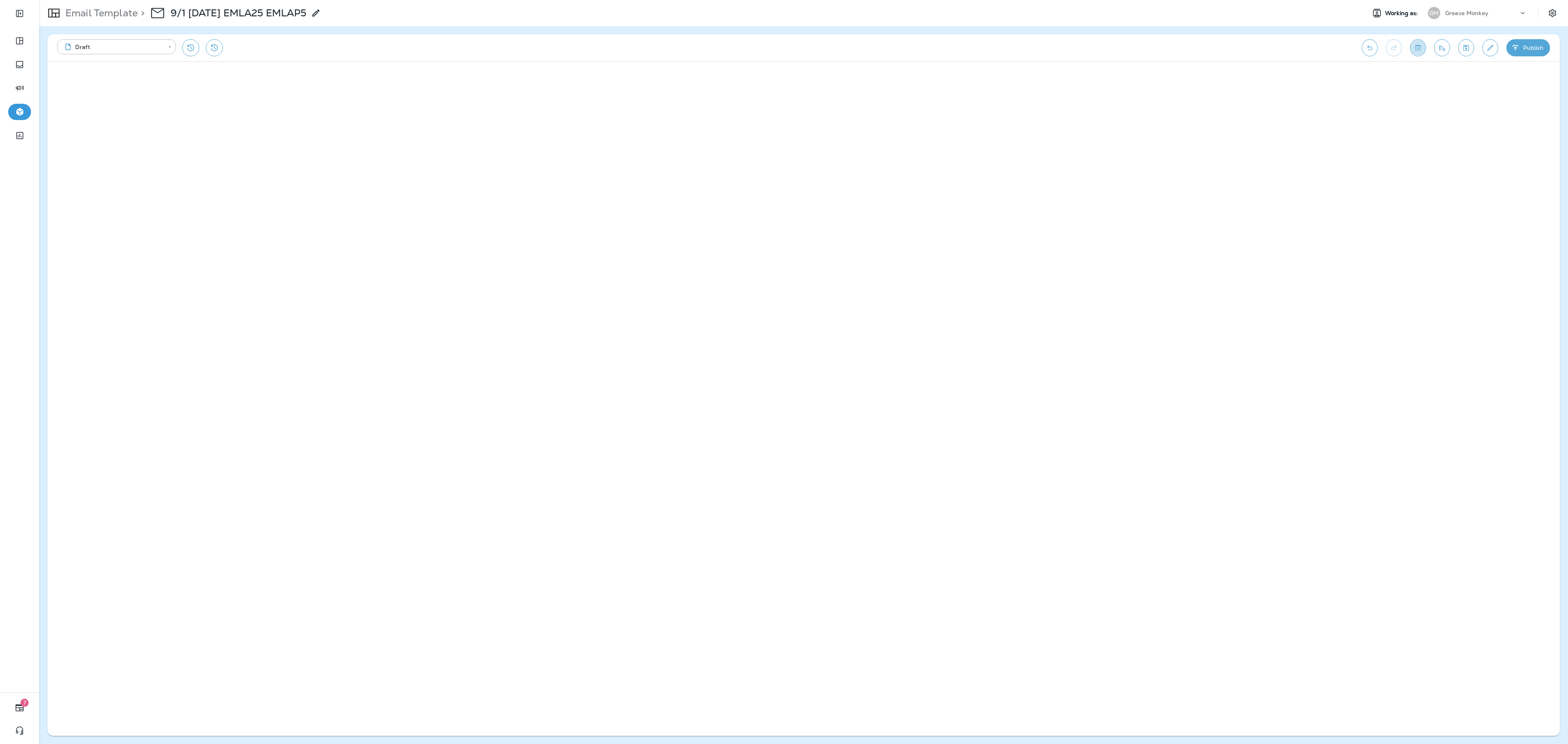
click at [784, 48] on icon "Toggle preview" at bounding box center [1418, 48] width 9 height 8
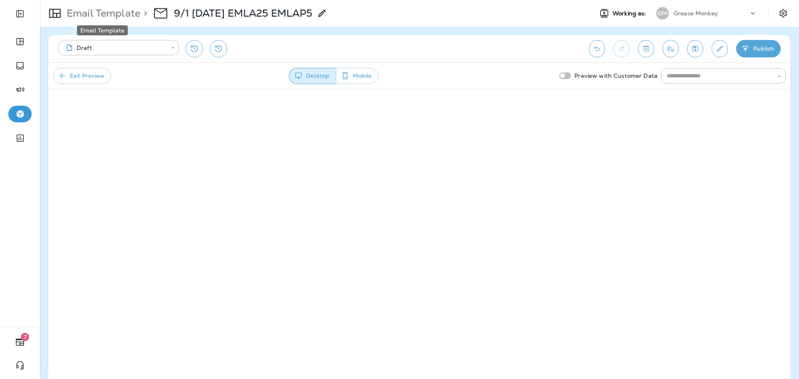
click at [102, 13] on p "Email Template" at bounding box center [101, 13] width 77 height 12
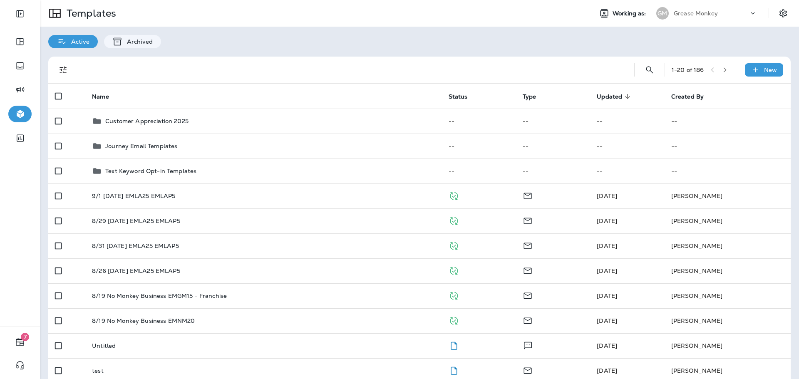
click at [726, 11] on div "Grease Monkey" at bounding box center [711, 13] width 75 height 12
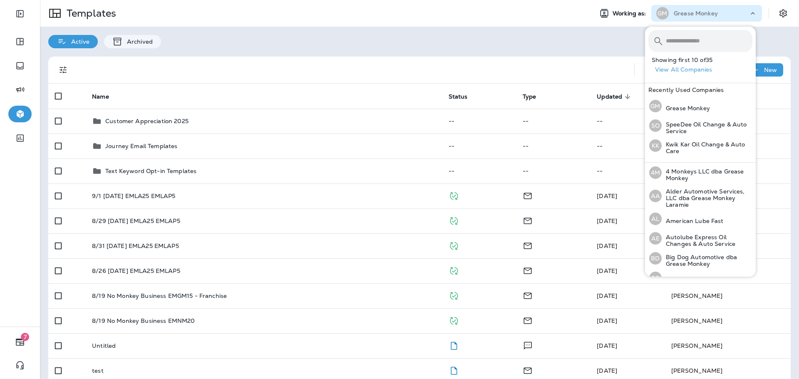
click at [721, 36] on input "text" at bounding box center [709, 41] width 87 height 22
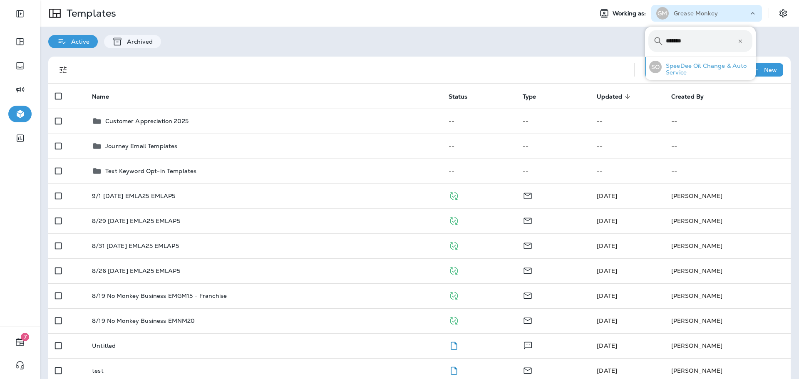
type input "******"
click at [704, 68] on p "SpeeDee Oil Change & Auto Service" at bounding box center [707, 68] width 91 height 13
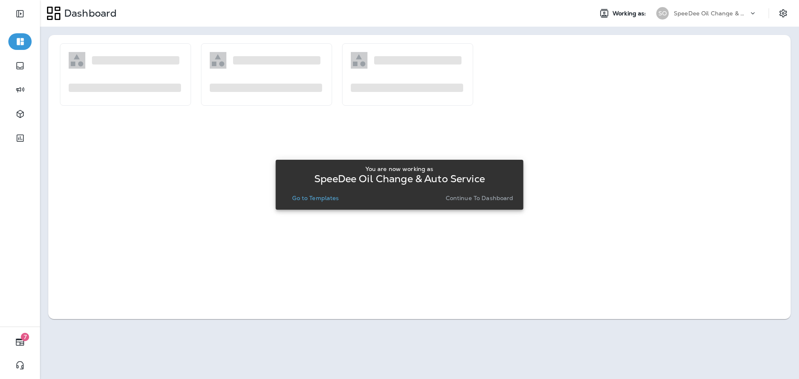
click at [332, 199] on p "Go to Templates" at bounding box center [315, 198] width 47 height 7
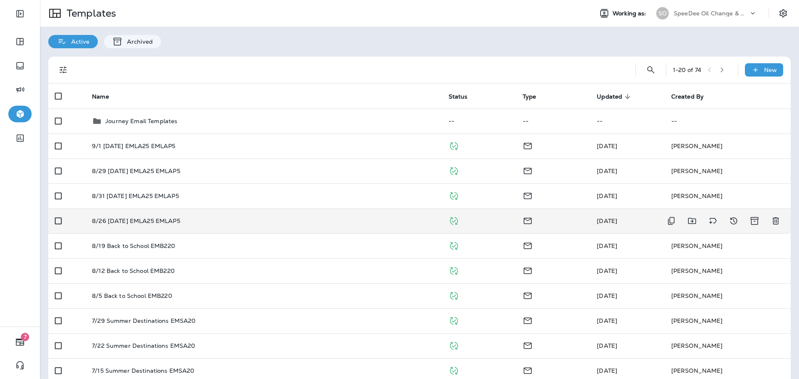
click at [221, 214] on td "8/26 [DATE] EMLA25 EMLAP5" at bounding box center [263, 221] width 356 height 25
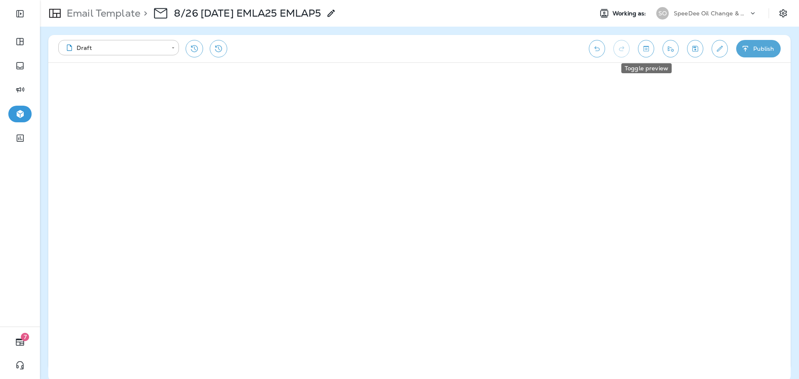
click at [650, 52] on icon "Toggle preview" at bounding box center [646, 49] width 9 height 8
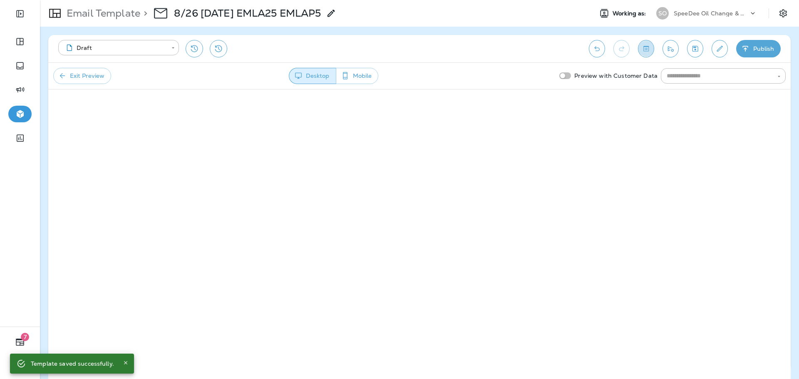
click at [644, 45] on icon "Toggle preview" at bounding box center [646, 49] width 9 height 8
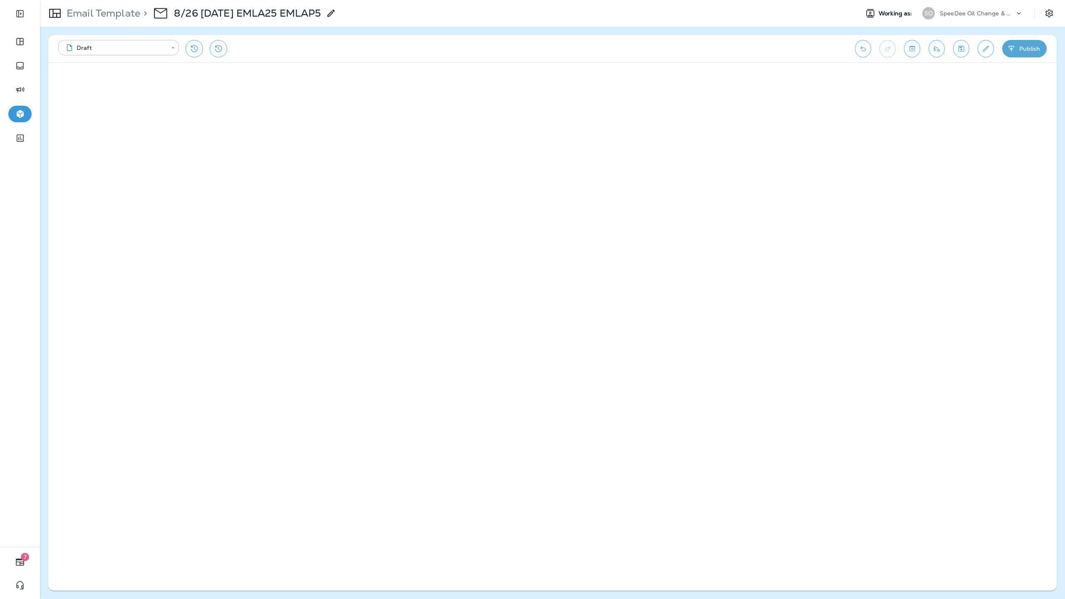
click at [799, 47] on button "Toggle preview" at bounding box center [912, 48] width 16 height 17
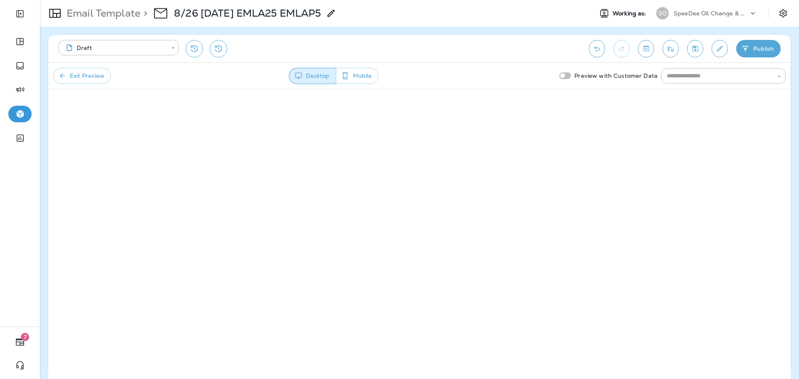
click at [90, 80] on button "Exit Preview" at bounding box center [82, 76] width 58 height 16
click at [745, 44] on button "Publish" at bounding box center [758, 48] width 45 height 17
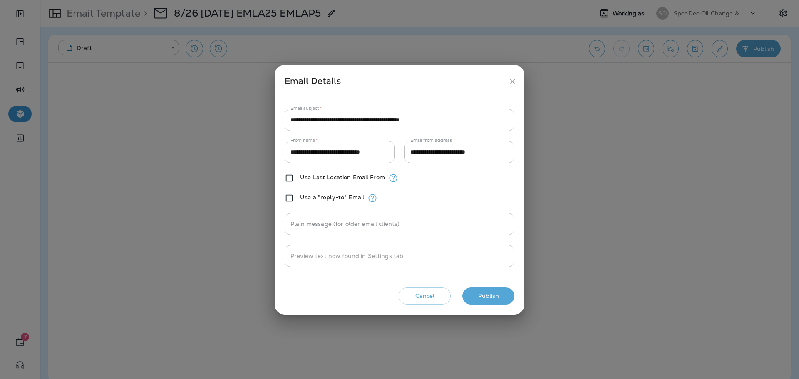
click at [500, 297] on button "Publish" at bounding box center [488, 296] width 52 height 17
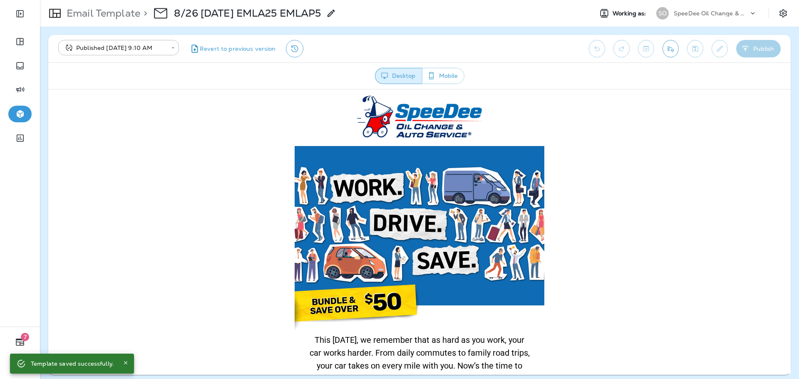
click at [104, 9] on p "Email Template" at bounding box center [101, 13] width 77 height 12
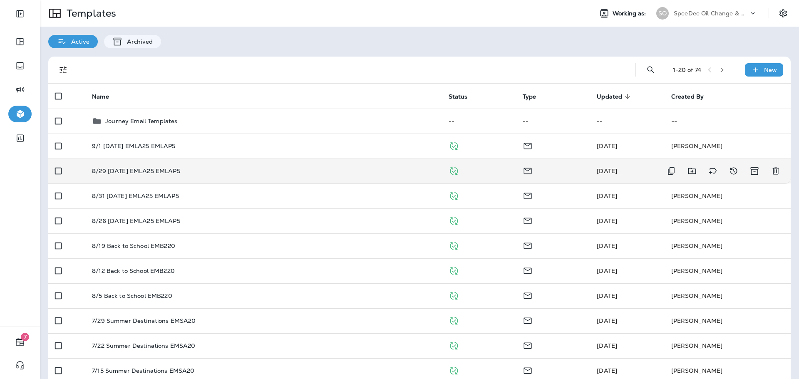
click at [194, 169] on div "8/29 [DATE] EMLA25 EMLAP5" at bounding box center [263, 171] width 343 height 7
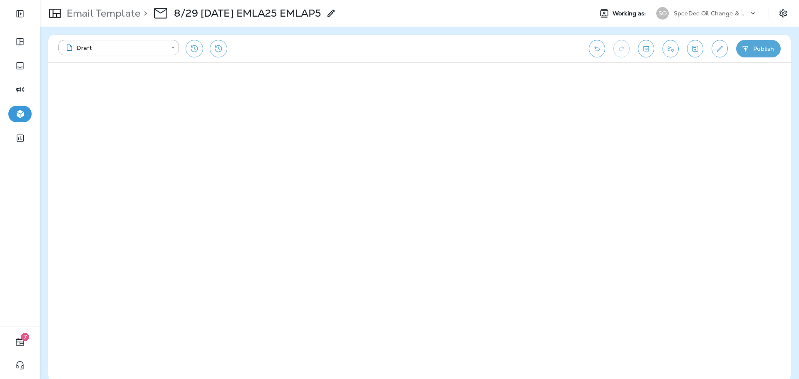
click at [750, 48] on icon "button" at bounding box center [745, 49] width 9 height 8
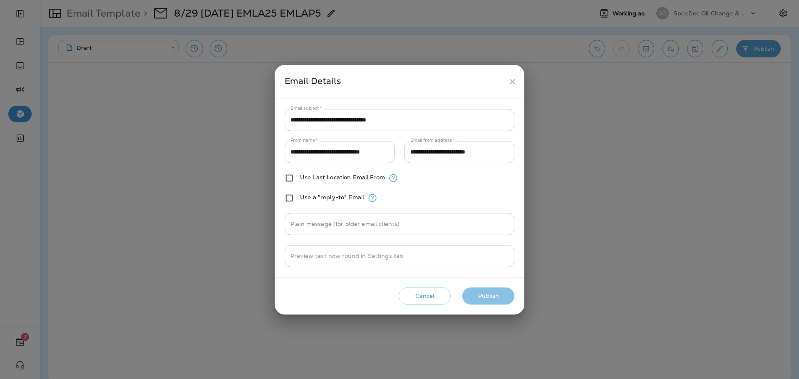
click at [489, 294] on button "Publish" at bounding box center [488, 296] width 52 height 17
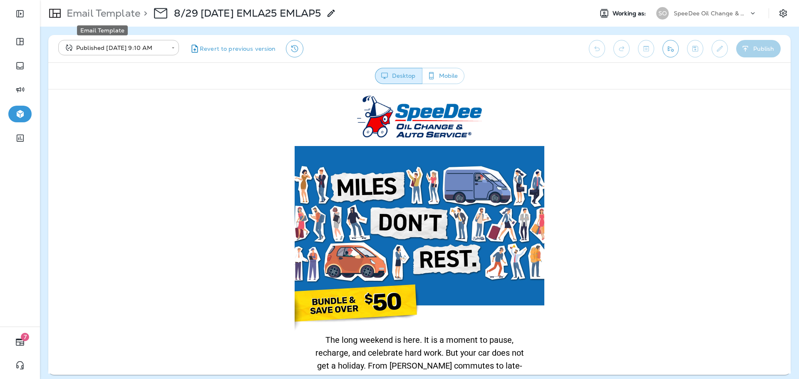
click at [126, 10] on p "Email Template" at bounding box center [101, 13] width 77 height 12
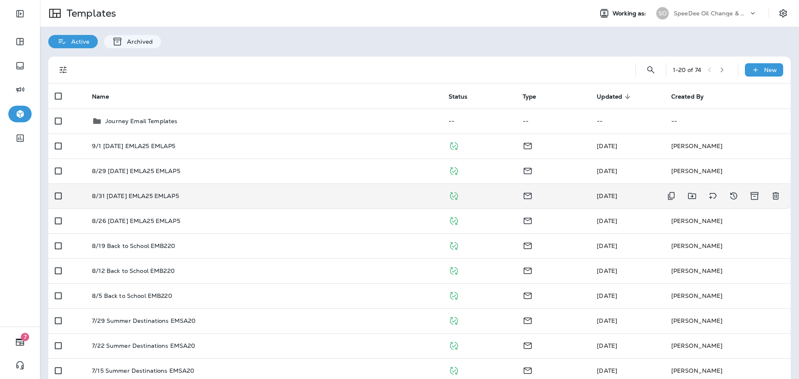
click at [132, 194] on p "8/31 [DATE] EMLA25 EMLAP5" at bounding box center [135, 196] width 87 height 7
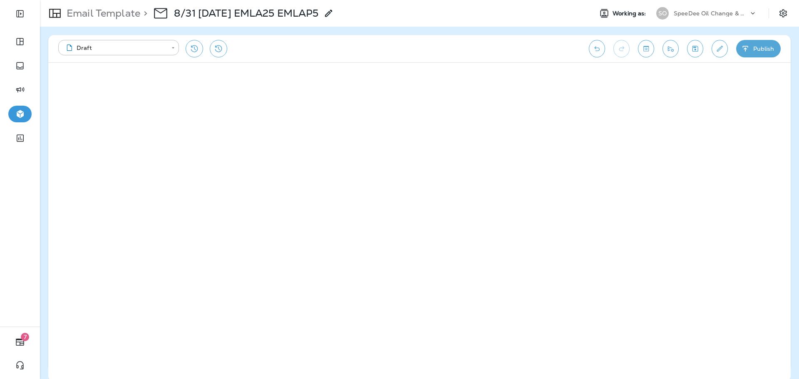
click at [743, 52] on icon "button" at bounding box center [745, 49] width 9 height 8
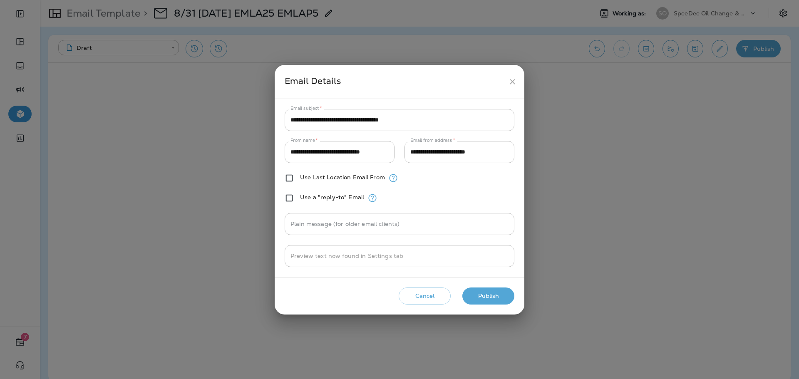
click at [440, 294] on button "Cancel" at bounding box center [425, 296] width 52 height 17
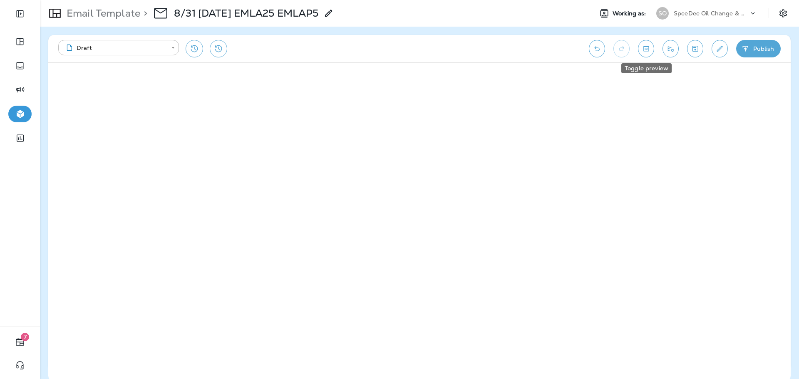
click at [646, 45] on icon "Toggle preview" at bounding box center [646, 49] width 9 height 8
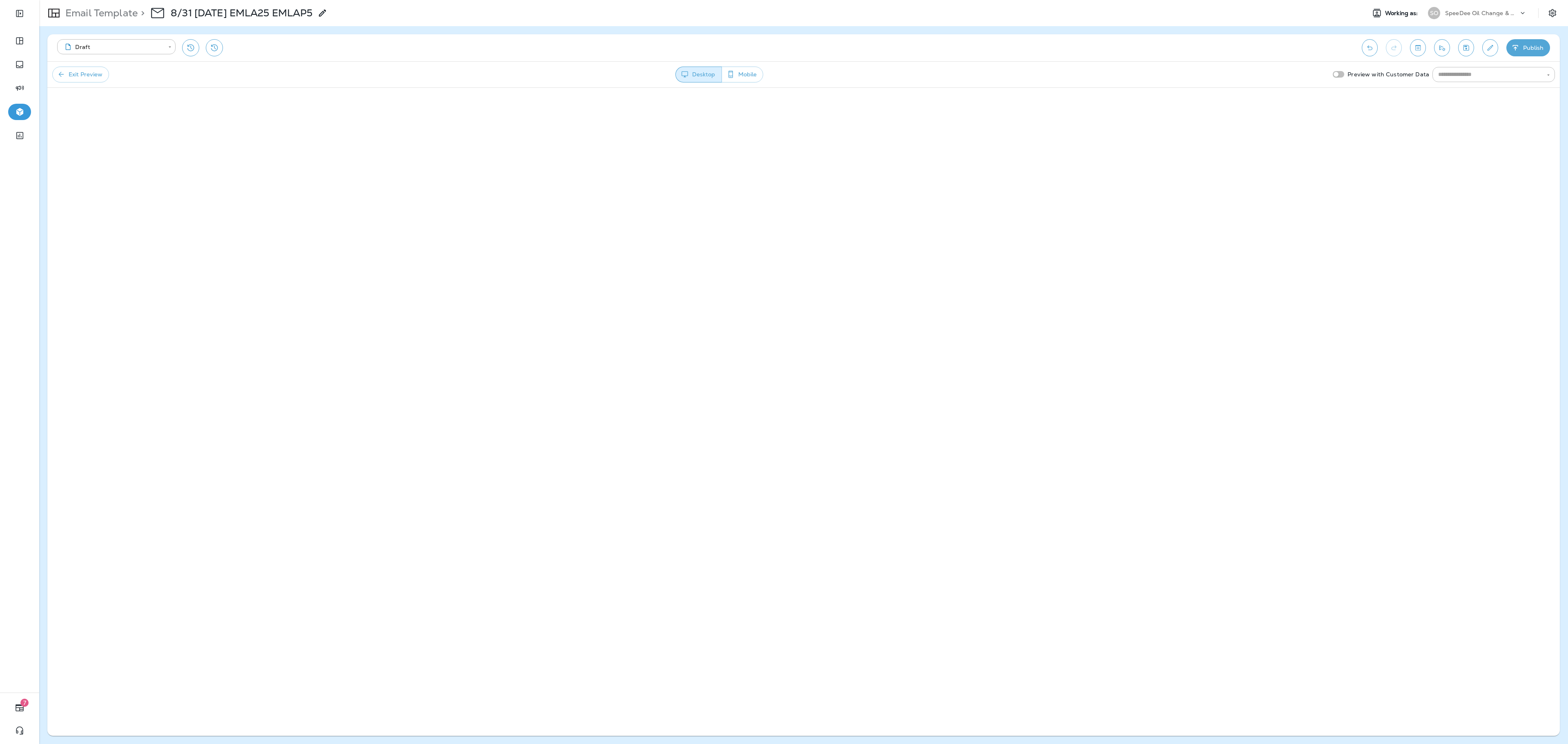
click at [87, 82] on button "Exit Preview" at bounding box center [80, 75] width 57 height 16
click at [784, 51] on icon "button" at bounding box center [1515, 48] width 9 height 8
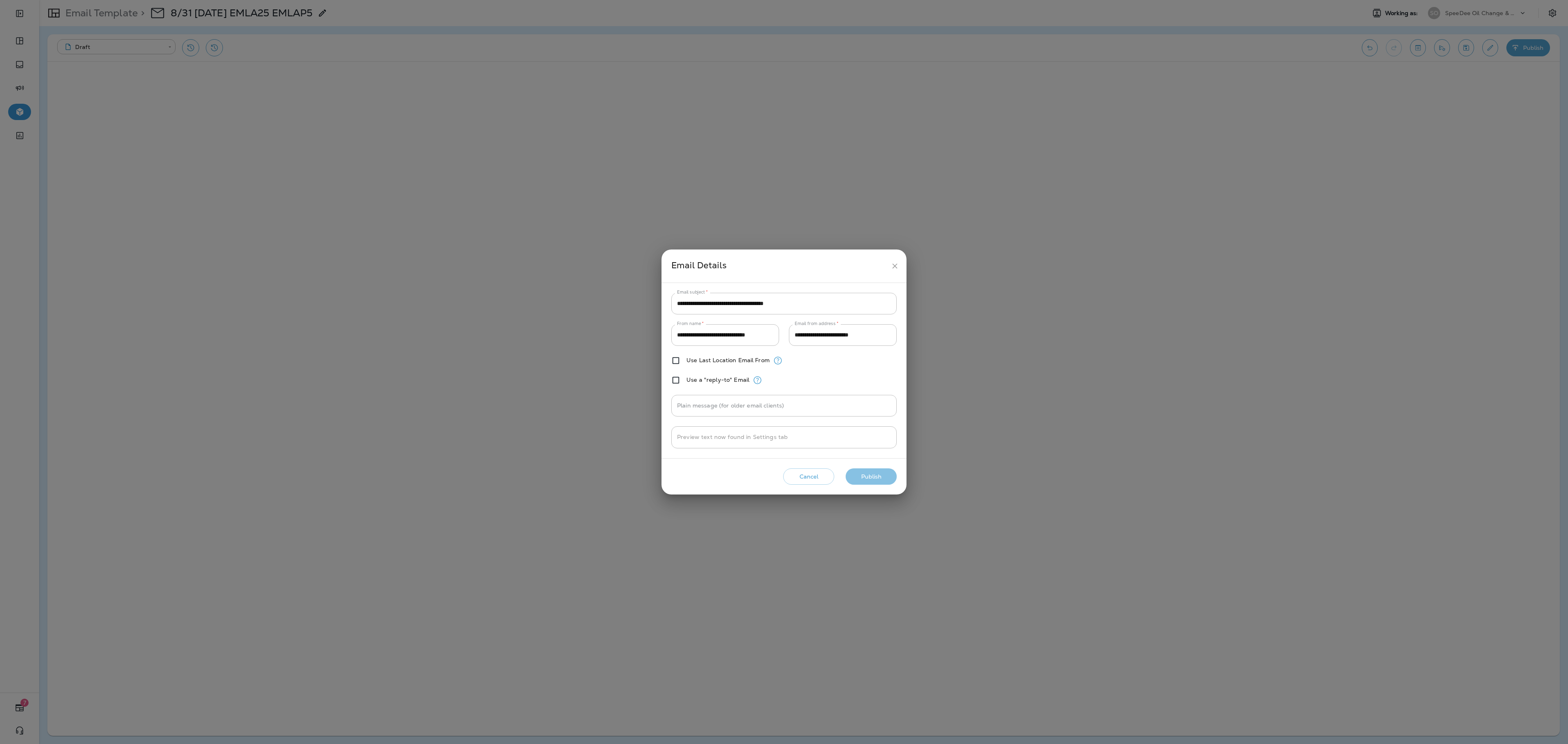
click at [784, 372] on button "Publish" at bounding box center [871, 476] width 51 height 17
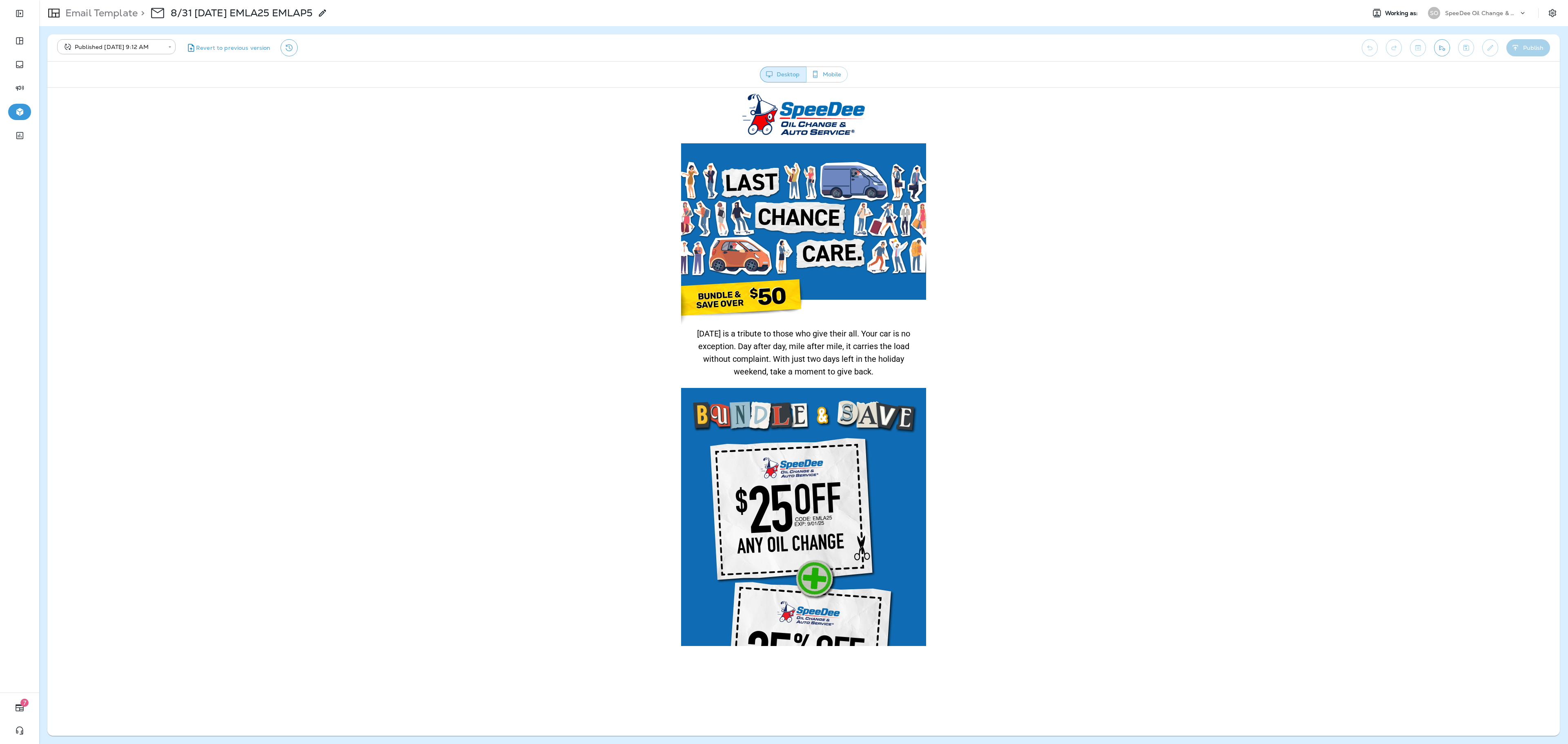
click at [130, 17] on p "Email Template" at bounding box center [99, 13] width 76 height 12
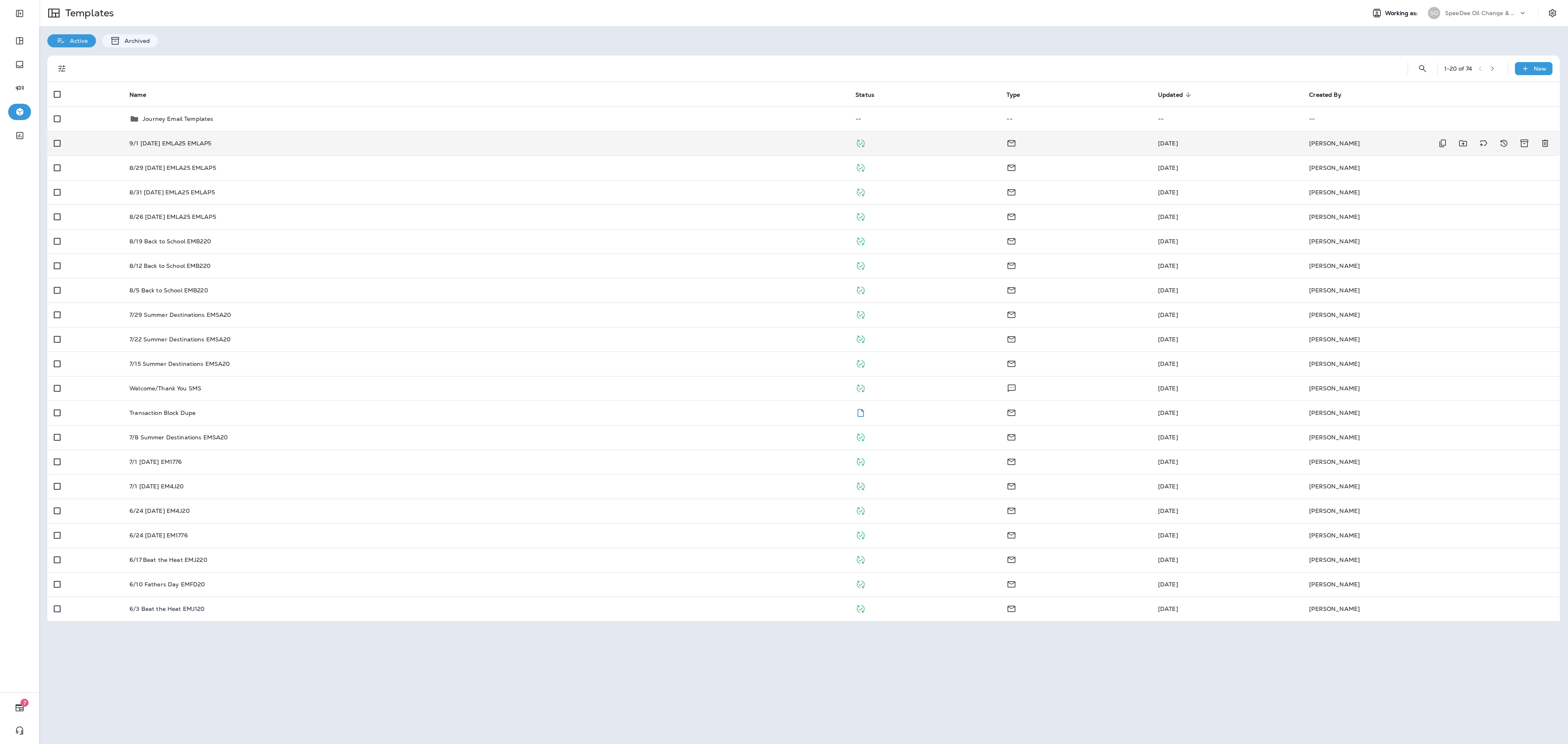
click at [205, 140] on p "9/1 [DATE] EMLA25 EMLAP5" at bounding box center [170, 143] width 81 height 7
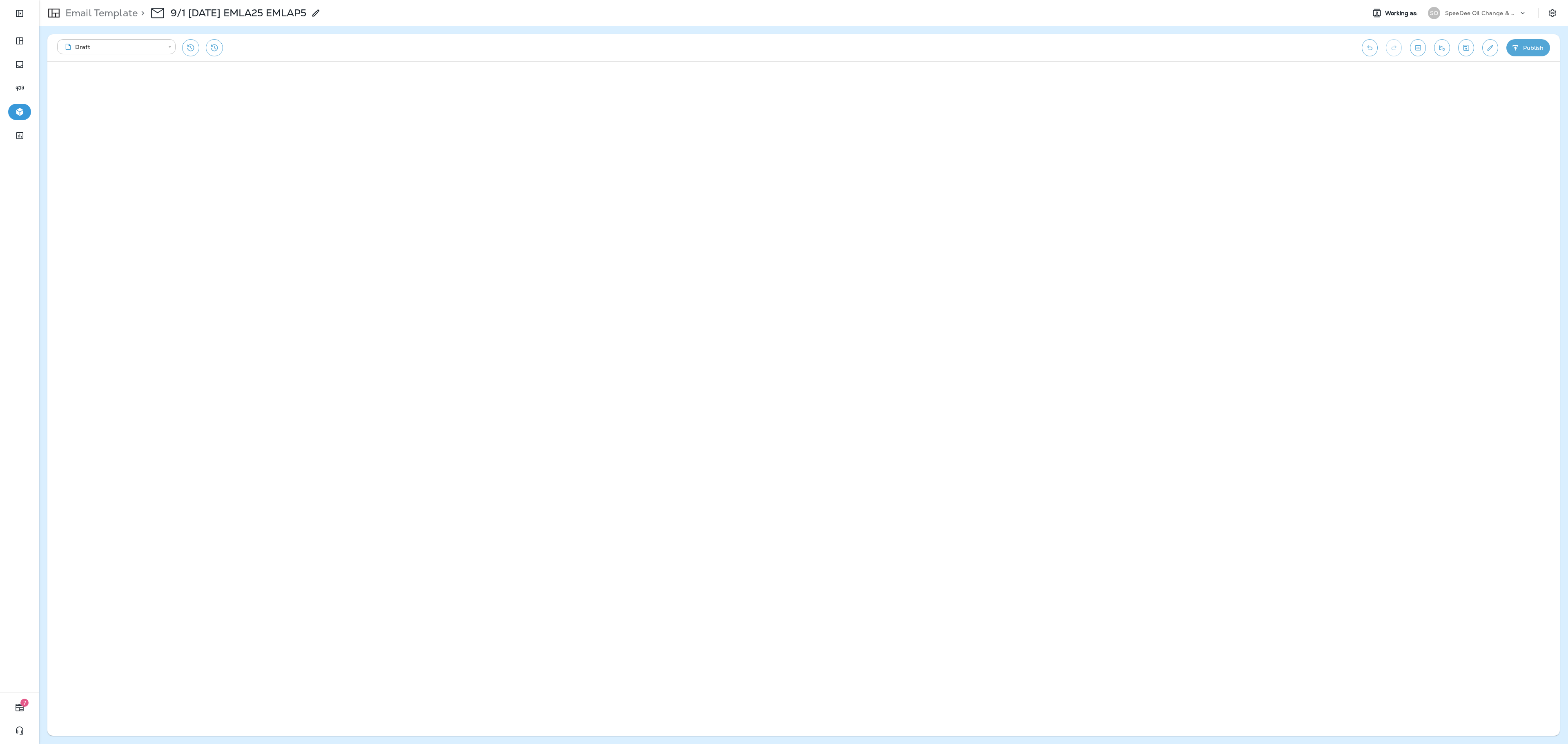
drag, startPoint x: 1414, startPoint y: 37, endPoint x: 1418, endPoint y: 75, distance: 38.2
click at [784, 37] on div "**********" at bounding box center [804, 47] width 1513 height 27
click at [784, 55] on button "Toggle preview" at bounding box center [1418, 47] width 16 height 17
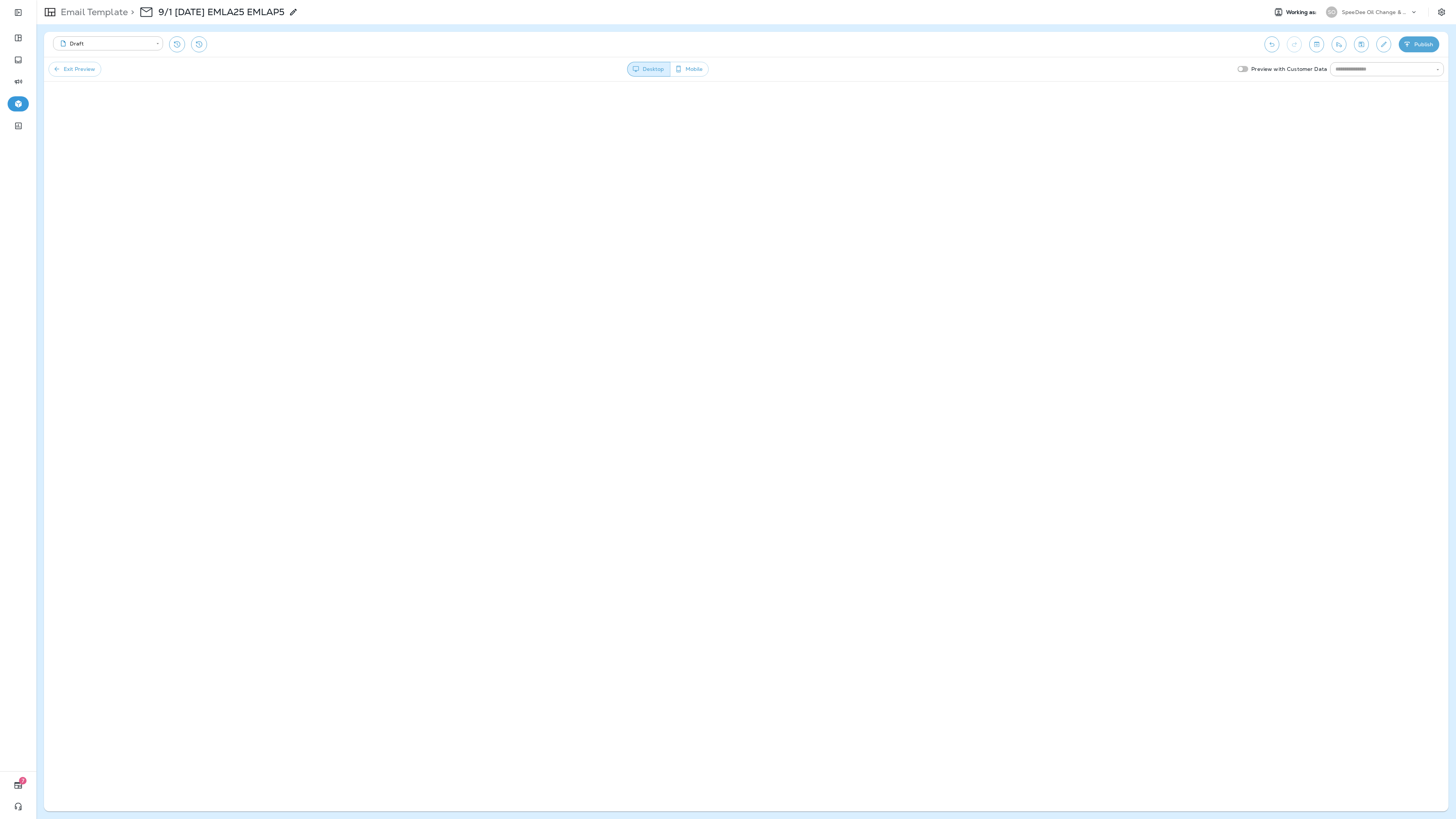
click at [77, 71] on button "Exit Preview" at bounding box center [75, 69] width 53 height 15
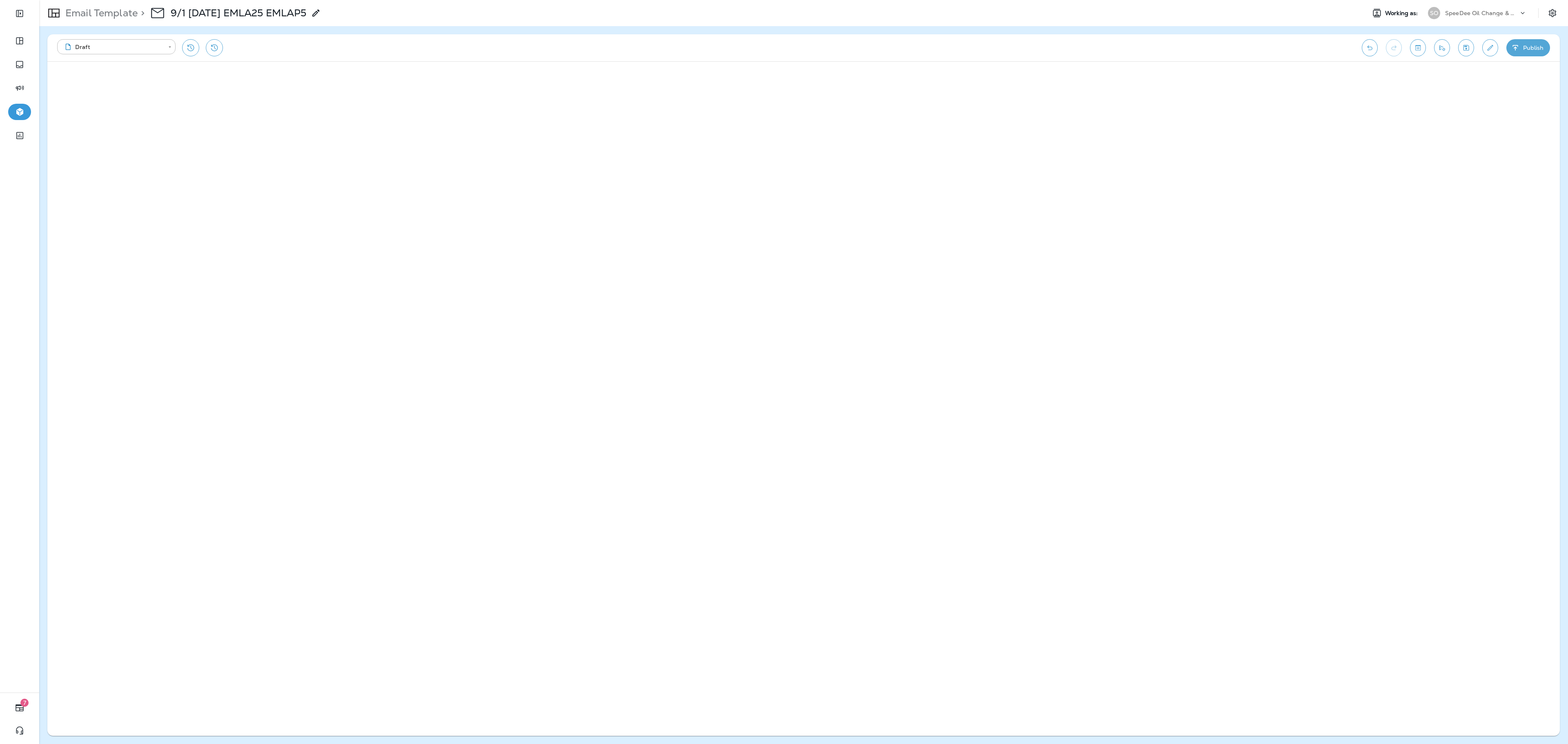
click at [784, 41] on button "Publish" at bounding box center [1528, 47] width 44 height 17
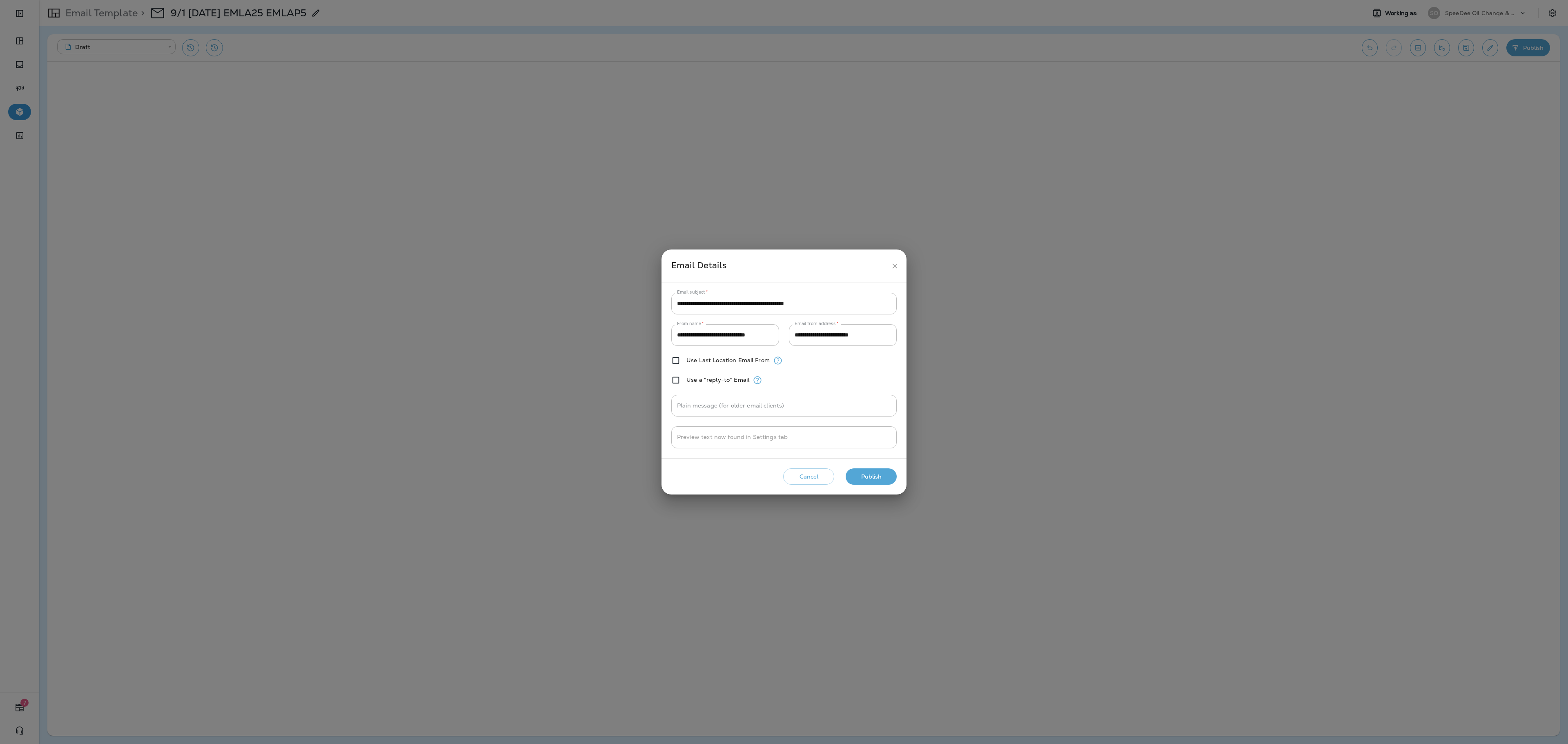
click at [784, 372] on button "Publish" at bounding box center [871, 476] width 51 height 17
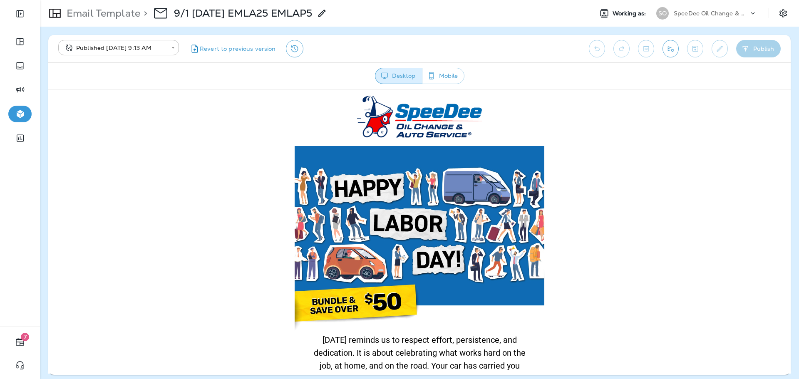
click at [749, 13] on icon at bounding box center [753, 13] width 8 height 8
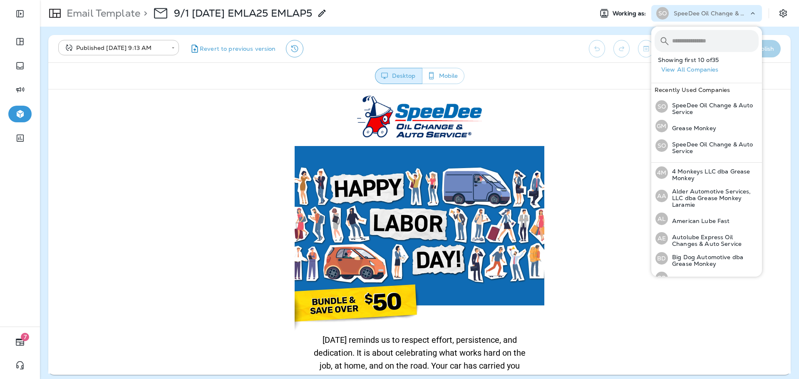
click at [738, 38] on input "text" at bounding box center [715, 41] width 87 height 22
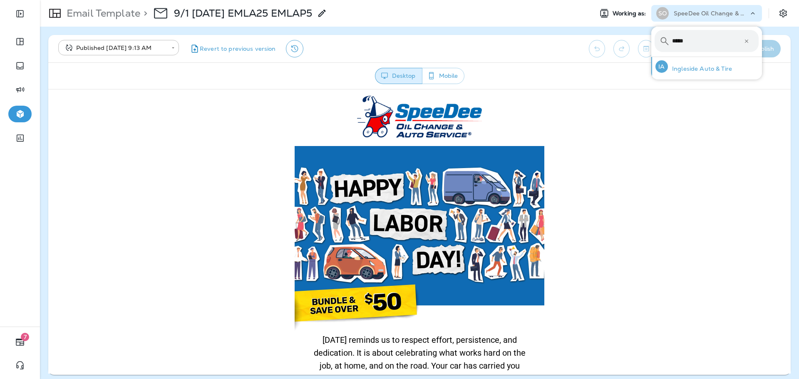
type input "*****"
click at [727, 67] on p "Ingleside Auto & Tire" at bounding box center [700, 68] width 64 height 7
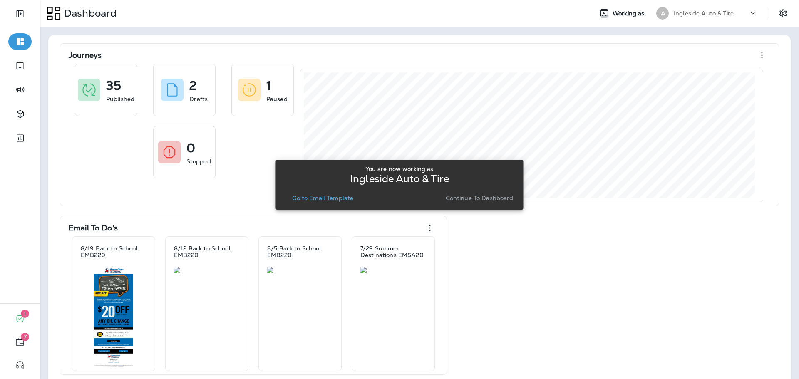
click at [499, 199] on p "Continue to Dashboard" at bounding box center [480, 198] width 68 height 7
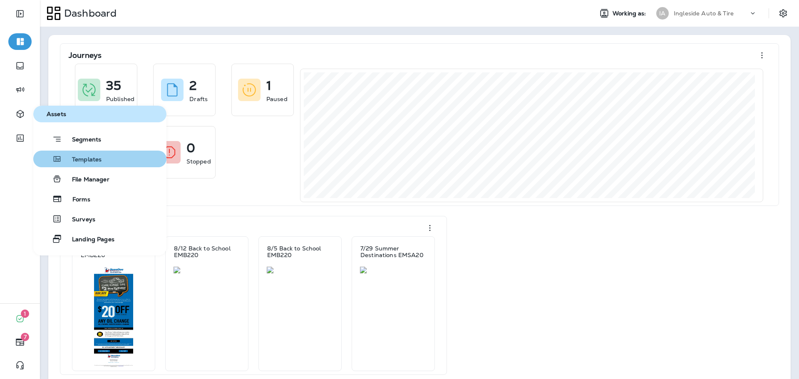
click at [86, 161] on span "Templates" at bounding box center [82, 160] width 40 height 8
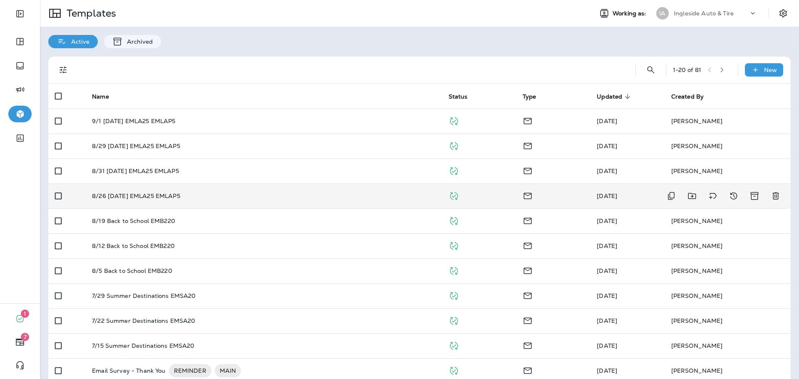
click at [209, 194] on div "8/26 [DATE] EMLA25 EMLAP5" at bounding box center [263, 196] width 343 height 7
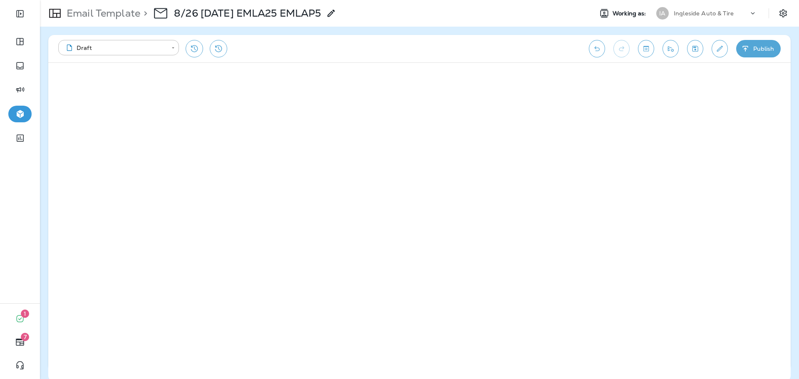
click at [753, 53] on button "Publish" at bounding box center [758, 48] width 45 height 17
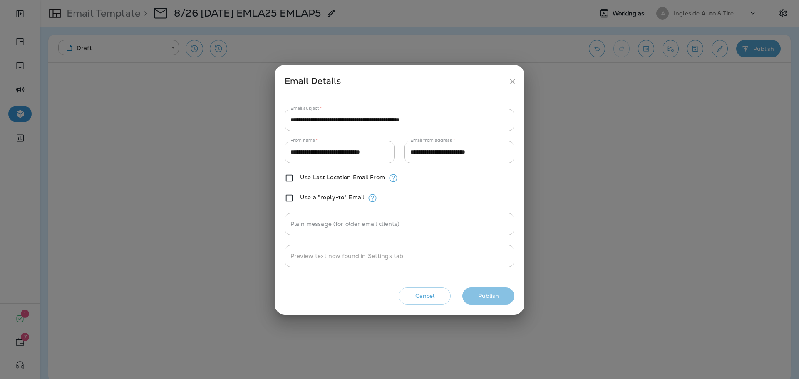
click at [494, 298] on button "Publish" at bounding box center [488, 296] width 52 height 17
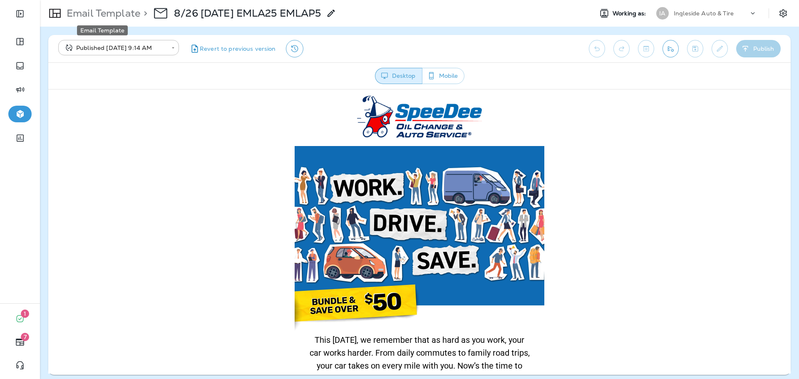
click at [119, 16] on p "Email Template" at bounding box center [101, 13] width 77 height 12
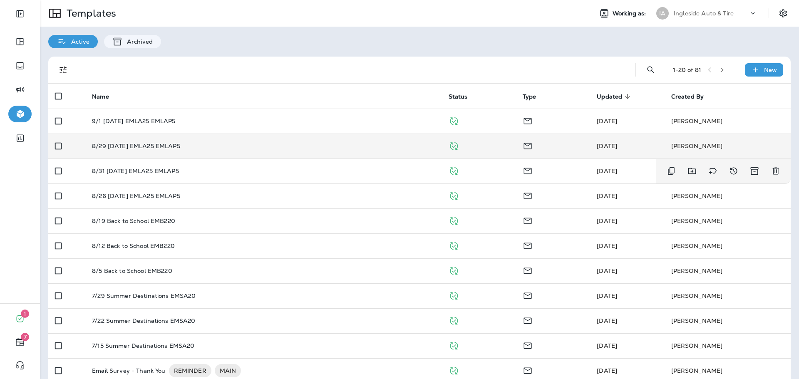
click at [155, 145] on p "8/29 [DATE] EMLA25 EMLAP5" at bounding box center [136, 146] width 88 height 7
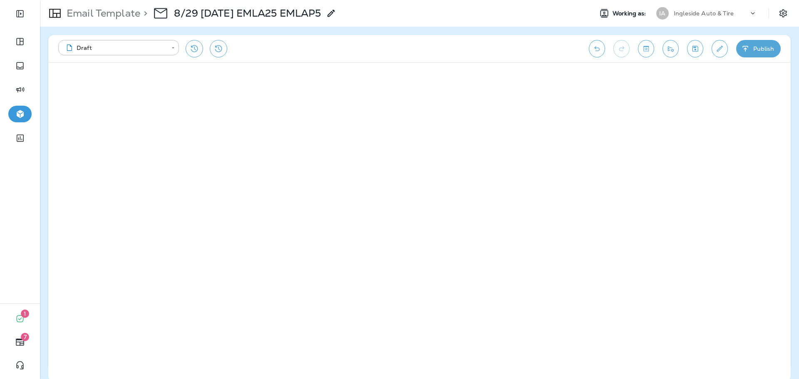
click at [756, 48] on button "Publish" at bounding box center [758, 48] width 45 height 17
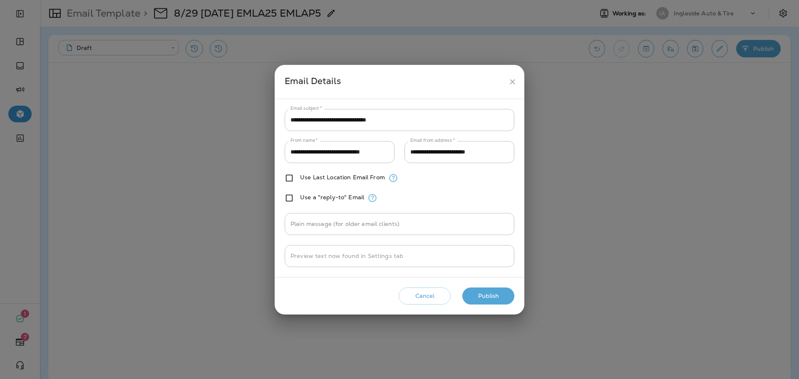
click at [502, 292] on button "Publish" at bounding box center [488, 296] width 52 height 17
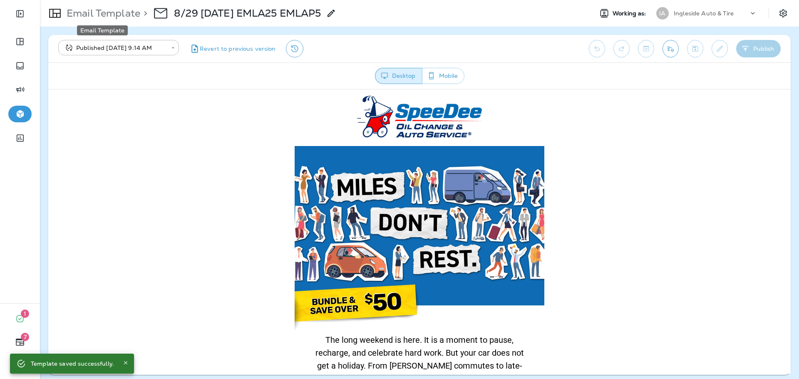
click at [114, 18] on p "Email Template" at bounding box center [101, 13] width 77 height 12
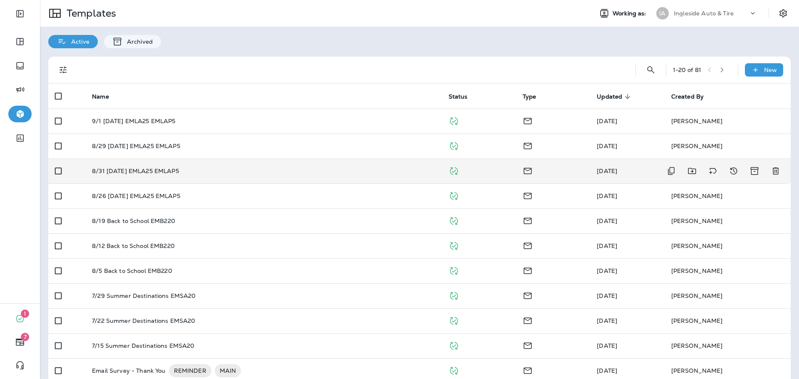
click at [221, 172] on div "8/31 [DATE] EMLA25 EMLAP5" at bounding box center [263, 171] width 343 height 7
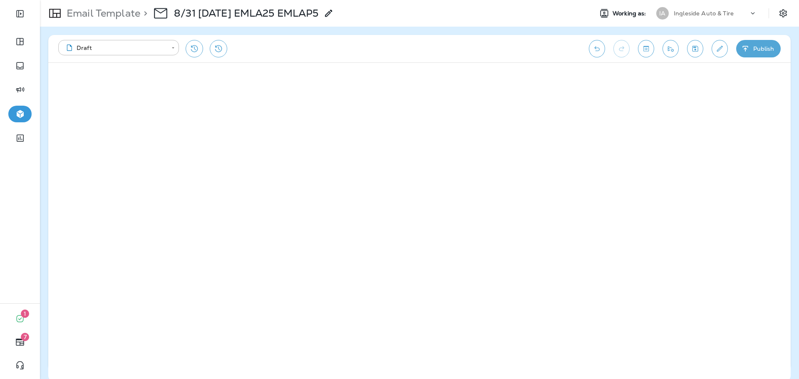
click at [746, 49] on icon "button" at bounding box center [745, 48] width 5 height 5
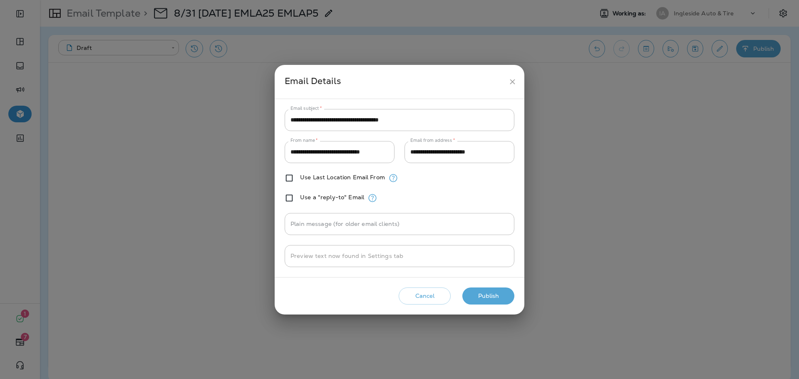
click at [494, 296] on button "Publish" at bounding box center [488, 296] width 52 height 17
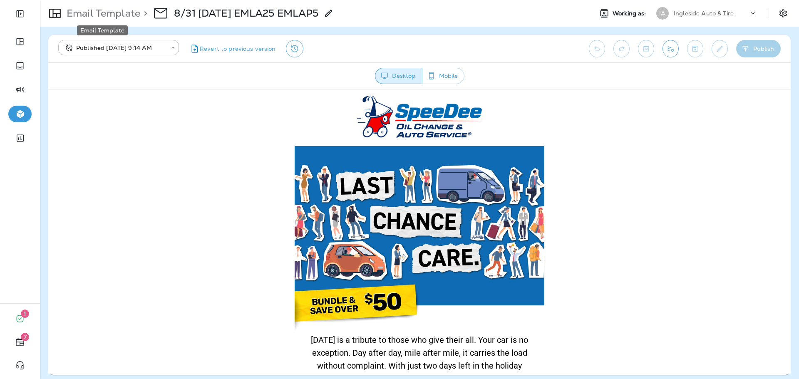
click at [105, 9] on p "Email Template" at bounding box center [101, 13] width 77 height 12
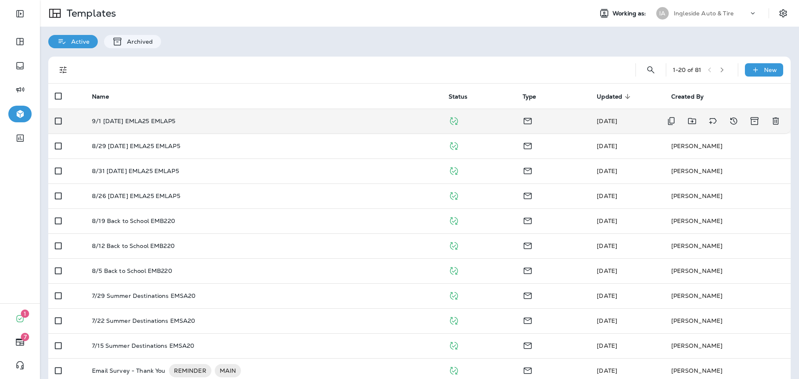
click at [215, 122] on div "9/1 [DATE] EMLA25 EMLAP5" at bounding box center [263, 121] width 343 height 7
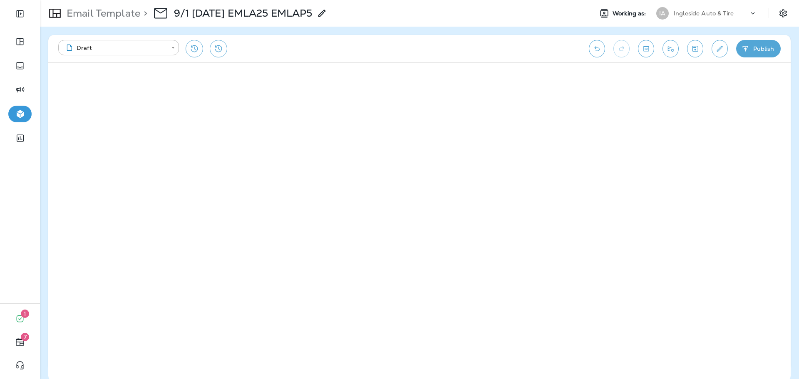
click at [758, 51] on button "Publish" at bounding box center [758, 48] width 45 height 17
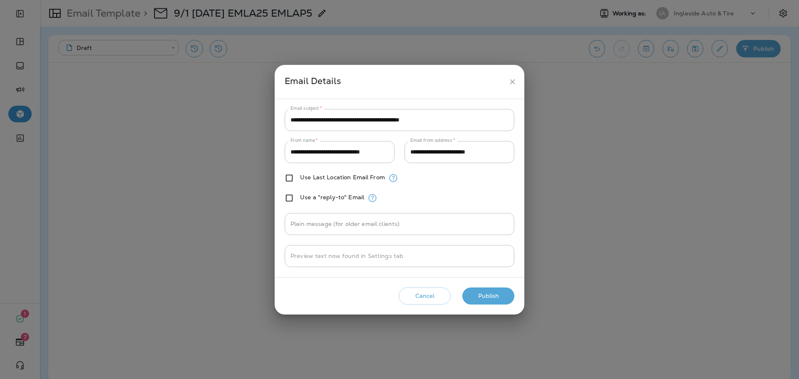
click at [495, 296] on button "Publish" at bounding box center [488, 296] width 52 height 17
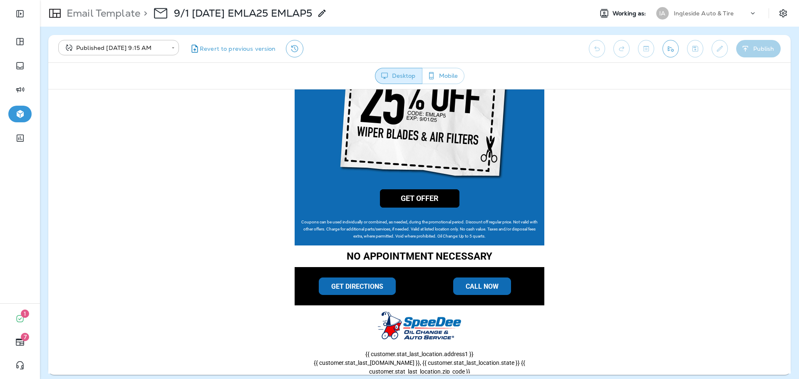
scroll to position [417, 0]
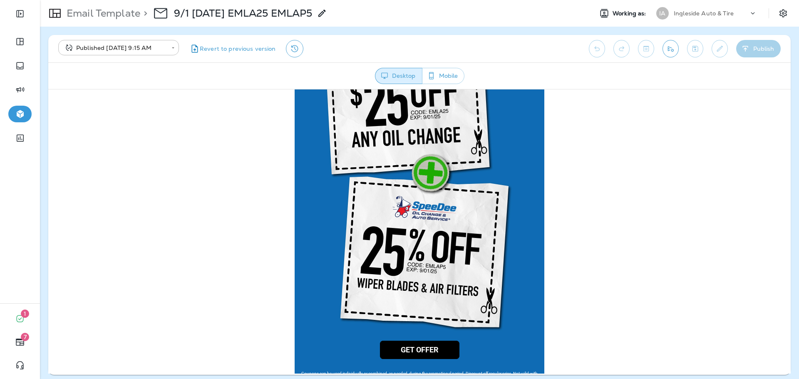
click at [745, 13] on div "Ingleside Auto & Tire" at bounding box center [711, 13] width 75 height 12
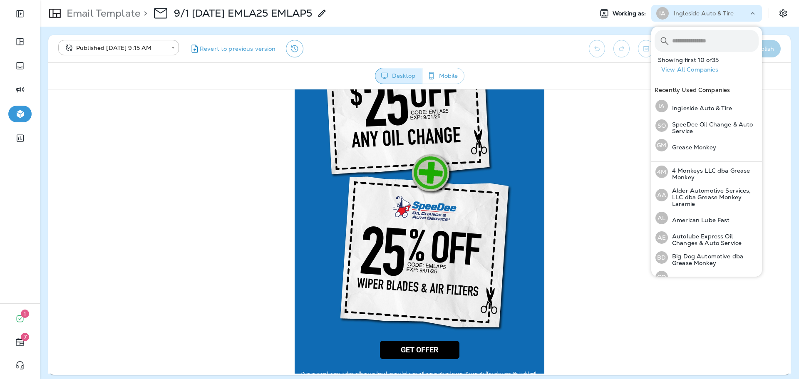
click at [720, 45] on input "text" at bounding box center [715, 41] width 87 height 22
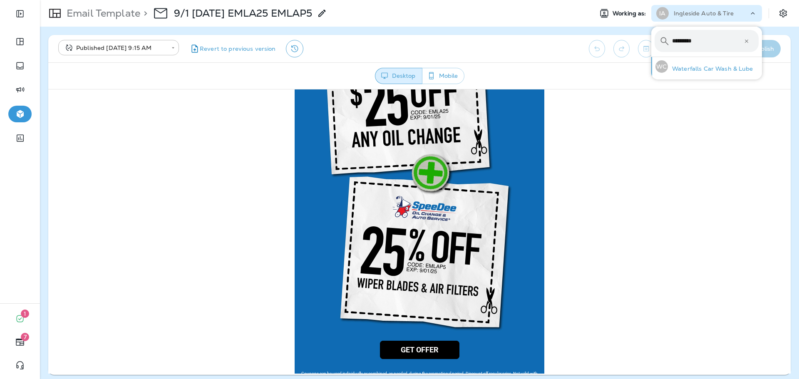
type input "*********"
click at [728, 65] on div "WC Waterfalls Car Wash & Lube" at bounding box center [704, 66] width 104 height 19
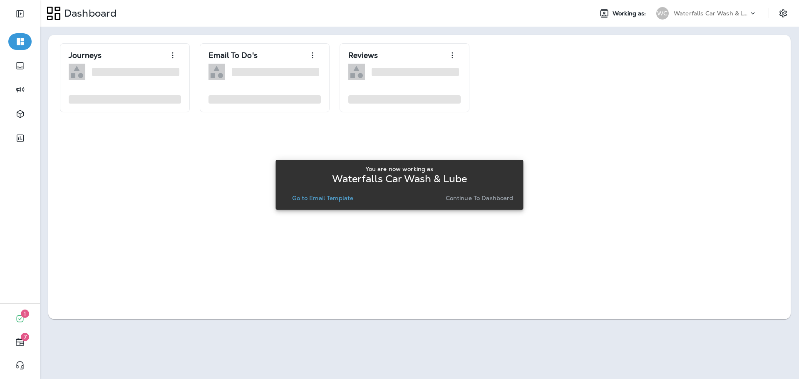
click at [341, 199] on p "Go to Email Template" at bounding box center [322, 198] width 61 height 7
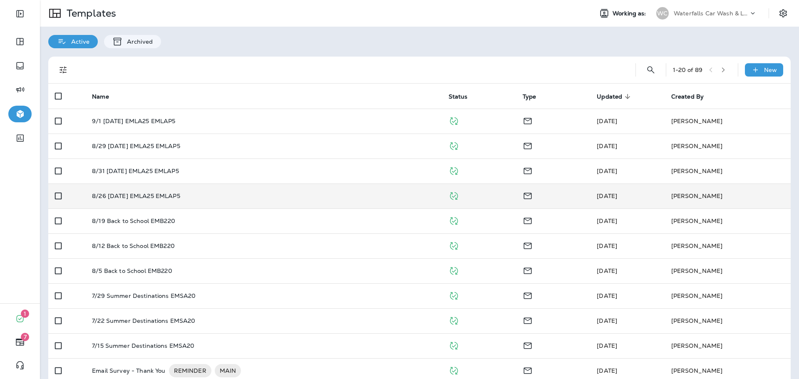
click at [212, 191] on td "8/26 [DATE] EMLA25 EMLAP5" at bounding box center [263, 196] width 356 height 25
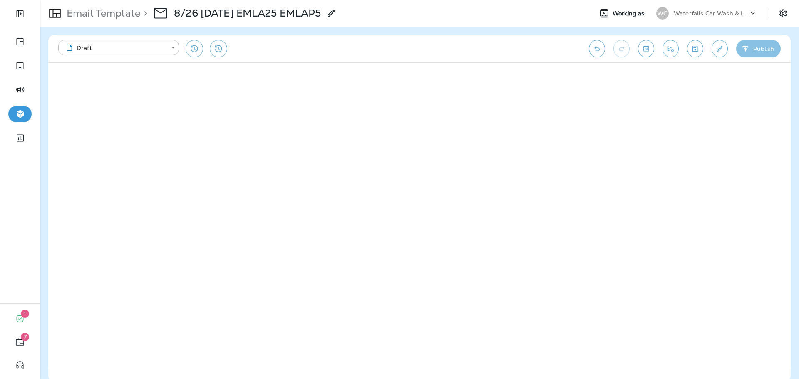
click at [756, 51] on button "Publish" at bounding box center [758, 48] width 45 height 17
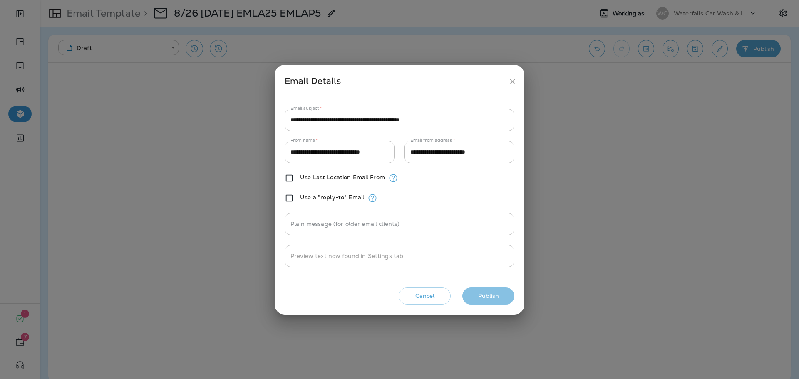
click at [497, 291] on button "Publish" at bounding box center [488, 296] width 52 height 17
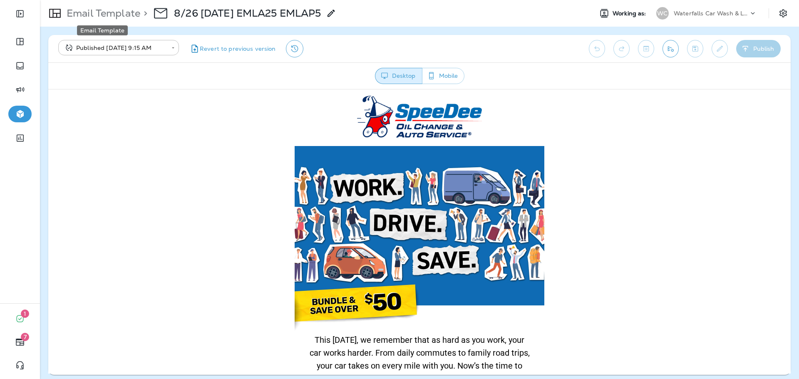
click at [122, 17] on p "Email Template" at bounding box center [101, 13] width 77 height 12
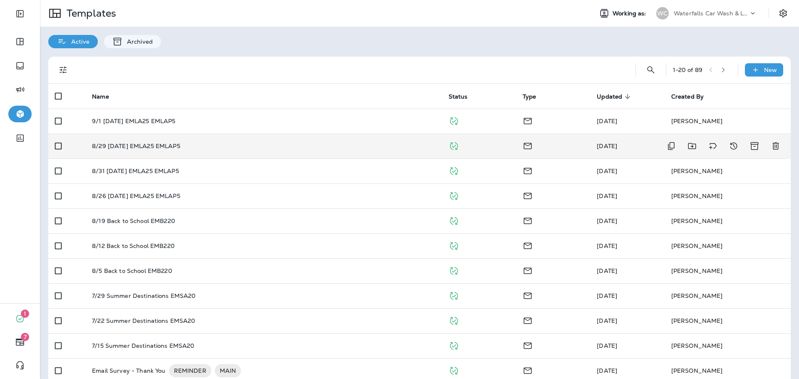
click at [161, 143] on p "8/29 [DATE] EMLA25 EMLAP5" at bounding box center [136, 146] width 88 height 7
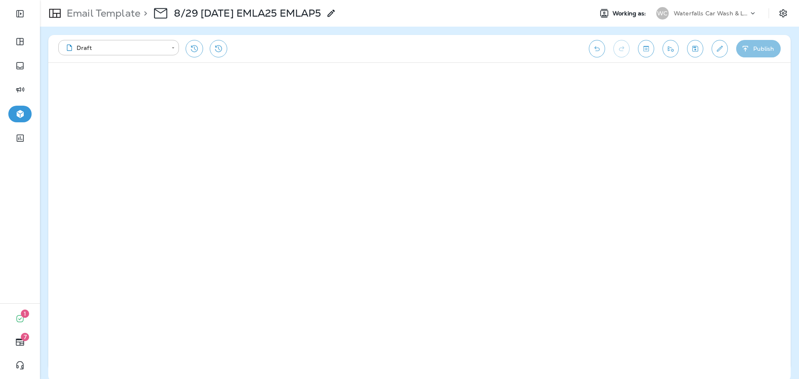
click at [749, 52] on icon "button" at bounding box center [745, 49] width 9 height 8
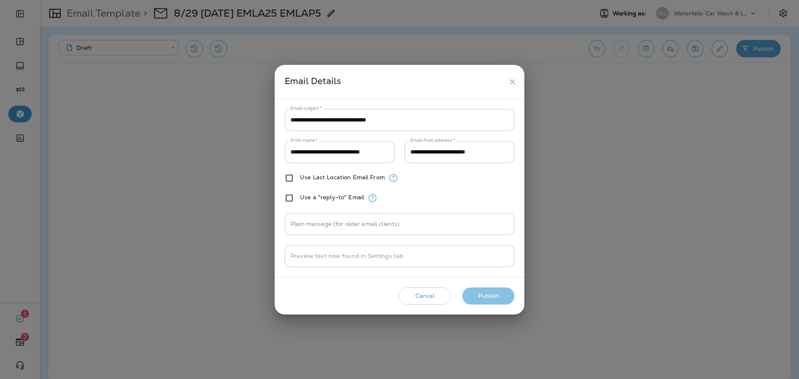
click at [487, 294] on button "Publish" at bounding box center [488, 296] width 52 height 17
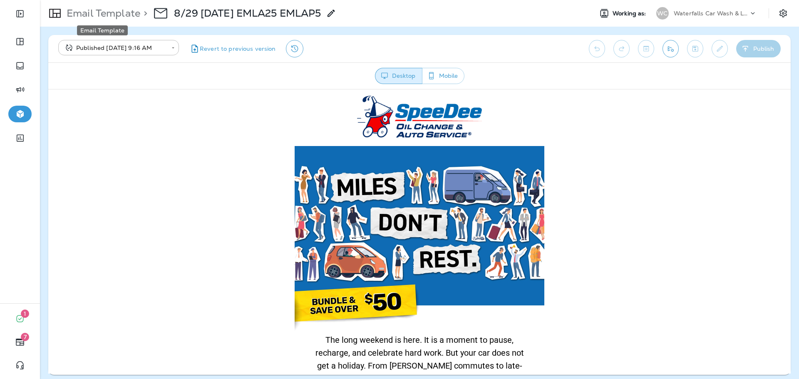
click at [123, 15] on p "Email Template" at bounding box center [101, 13] width 77 height 12
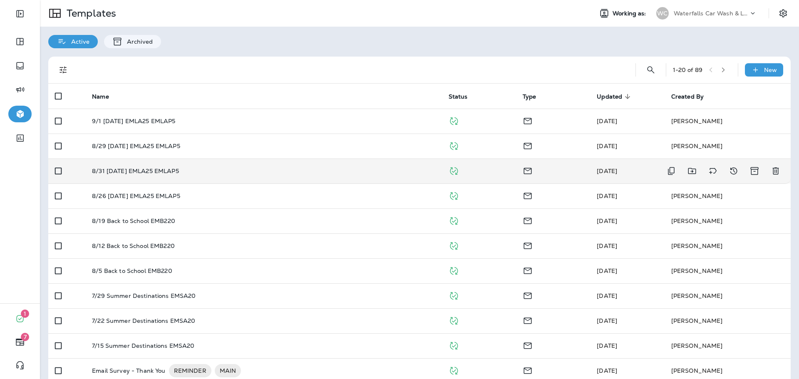
click at [232, 165] on td "8/31 [DATE] EMLA25 EMLAP5" at bounding box center [263, 171] width 356 height 25
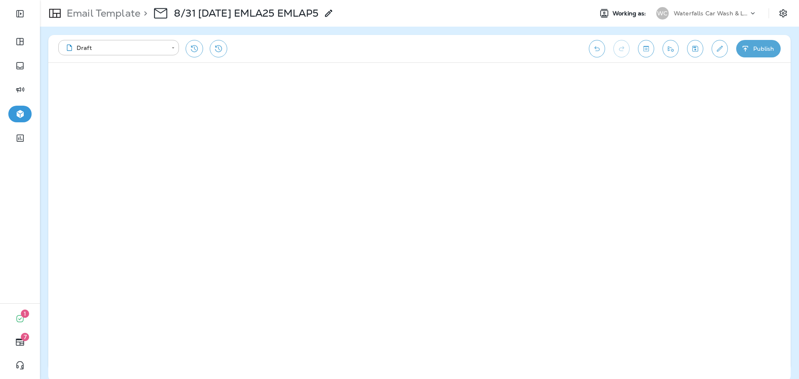
click at [758, 45] on button "Publish" at bounding box center [758, 48] width 45 height 17
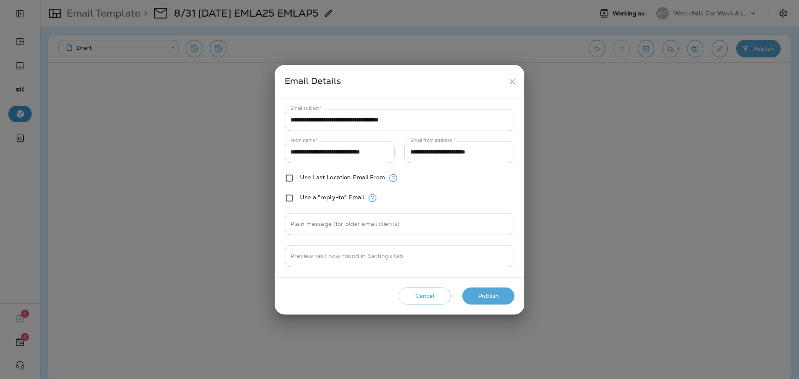
click at [472, 299] on button "Publish" at bounding box center [488, 296] width 52 height 17
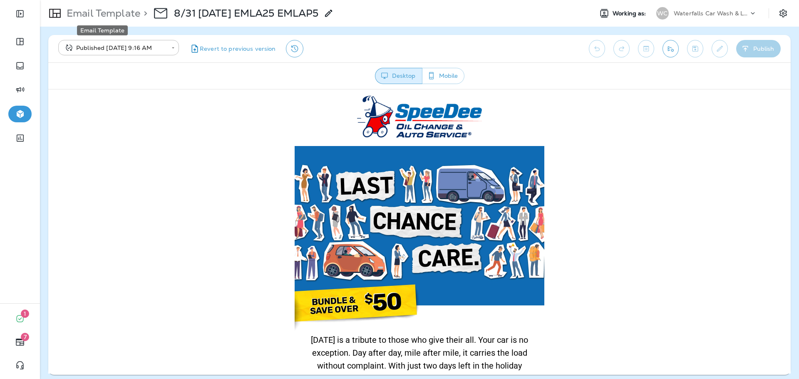
click at [104, 15] on p "Email Template" at bounding box center [101, 13] width 77 height 12
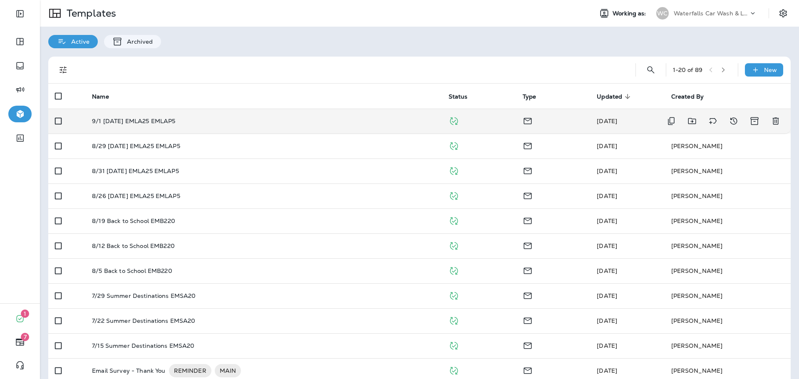
click at [145, 125] on td "9/1 [DATE] EMLA25 EMLAP5" at bounding box center [263, 121] width 356 height 25
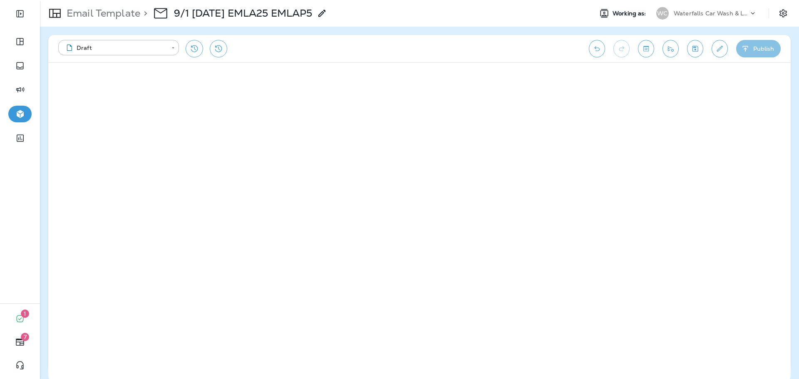
click at [742, 51] on icon "button" at bounding box center [745, 49] width 9 height 8
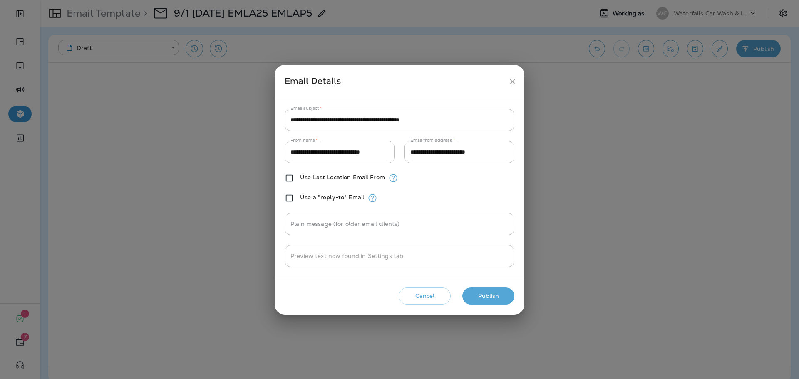
click at [493, 292] on button "Publish" at bounding box center [488, 296] width 52 height 17
